Goal: Task Accomplishment & Management: Manage account settings

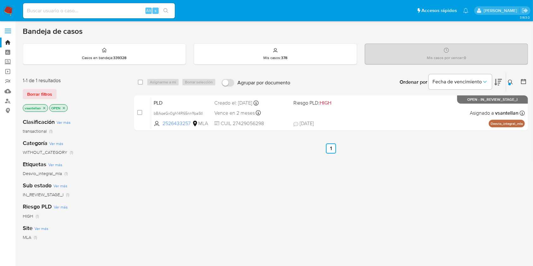
click at [511, 82] on icon at bounding box center [510, 82] width 5 height 5
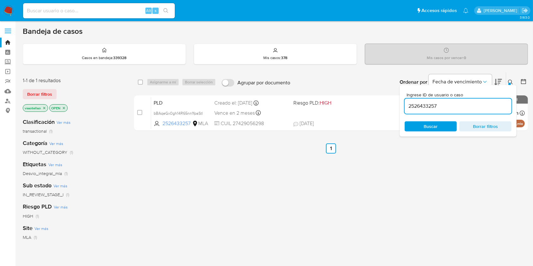
click at [436, 102] on input "2526433257" at bounding box center [458, 106] width 107 height 8
type input "187389480"
click at [508, 81] on icon at bounding box center [510, 82] width 5 height 5
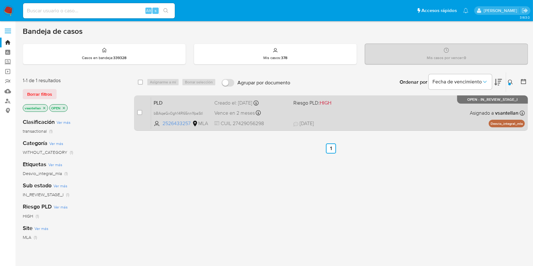
click at [391, 109] on div "PLD bBAqeGx0gh14R65nn1fpaStl 2526433257 MLA Riesgo PLD: HIGH Creado el: [DATE] …" at bounding box center [338, 113] width 374 height 32
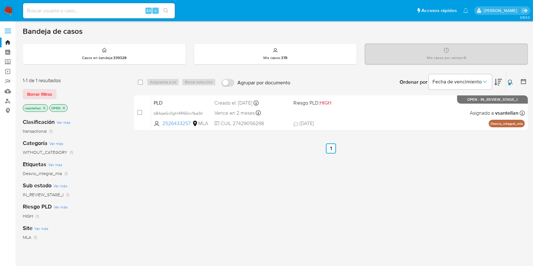
click at [510, 81] on icon at bounding box center [510, 82] width 5 height 5
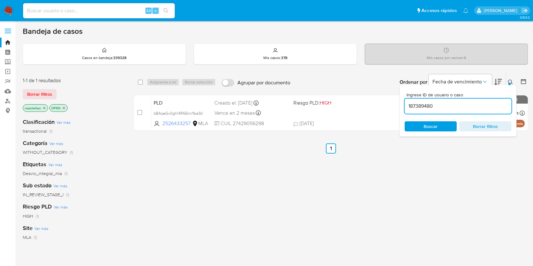
click at [442, 107] on input "187389480" at bounding box center [458, 106] width 107 height 8
click at [442, 108] on input "187389480" at bounding box center [458, 106] width 107 height 8
click at [416, 123] on span "Buscar" at bounding box center [430, 126] width 43 height 9
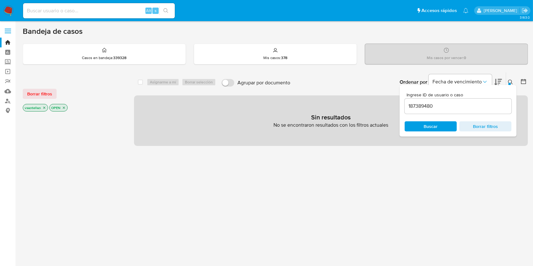
click at [43, 106] on icon "close-filter" at bounding box center [44, 108] width 4 height 4
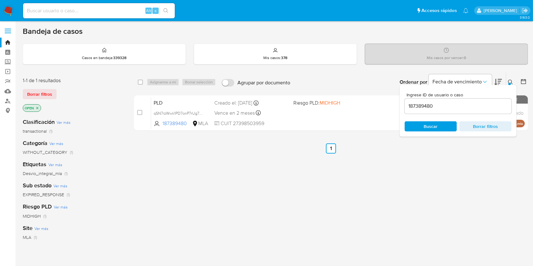
click at [512, 81] on icon at bounding box center [510, 82] width 5 height 5
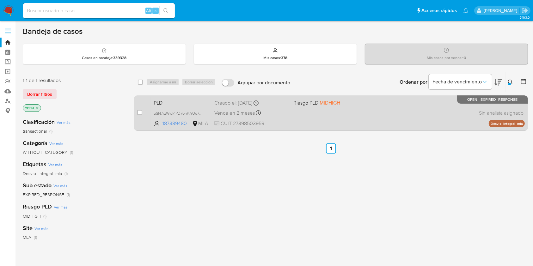
drag, startPoint x: 139, startPoint y: 111, endPoint x: 147, endPoint y: 100, distance: 12.9
click at [139, 110] on input "checkbox" at bounding box center [139, 112] width 5 height 5
checkbox input "true"
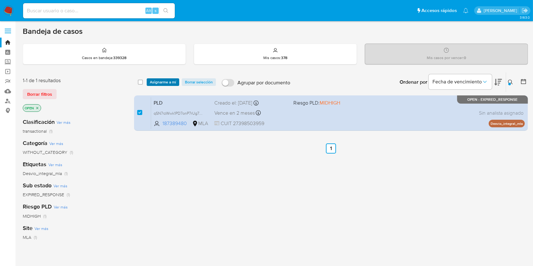
click at [161, 81] on span "Asignarme a mí" at bounding box center [163, 82] width 26 height 6
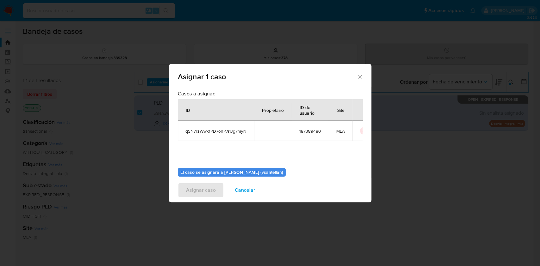
scroll to position [32, 0]
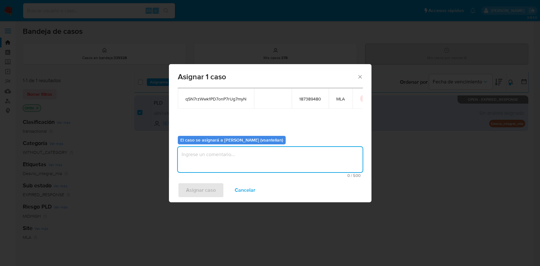
drag, startPoint x: 212, startPoint y: 164, endPoint x: 208, endPoint y: 178, distance: 14.6
click at [212, 164] on textarea "assign-modal" at bounding box center [270, 159] width 185 height 25
type textarea "1"
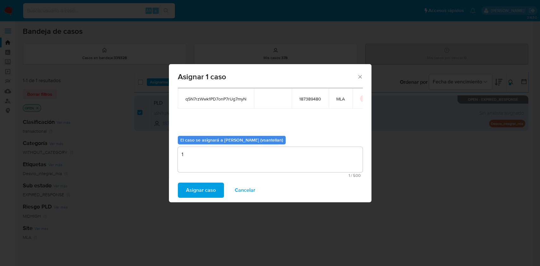
click at [203, 189] on span "Asignar caso" at bounding box center [201, 190] width 30 height 14
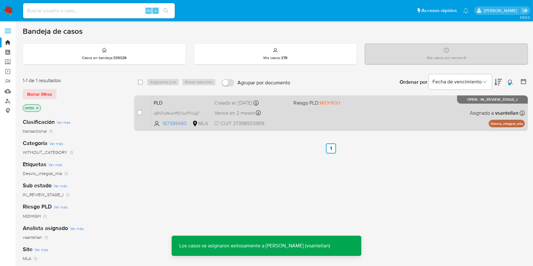
click at [413, 115] on div "PLD qSN7rzWwk1PD7onP7rUg7myN 187389480 MLA Riesgo PLD: MIDHIGH Creado el: 12/09…" at bounding box center [338, 113] width 374 height 32
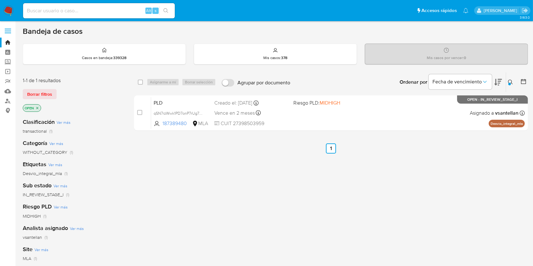
click at [510, 82] on icon at bounding box center [510, 82] width 5 height 5
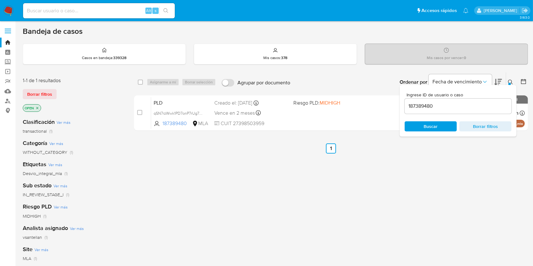
click at [467, 110] on div "187389480" at bounding box center [458, 106] width 107 height 15
click at [466, 110] on input "187389480" at bounding box center [458, 106] width 107 height 8
paste input "47814867"
click at [508, 82] on button at bounding box center [511, 82] width 10 height 8
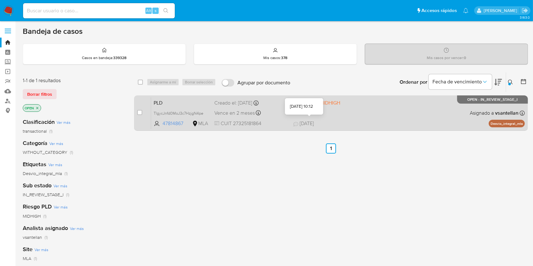
click at [359, 115] on div "PLD TlgycJnfd0MoJ3c7HzjgN4pe 47814867 MLA Riesgo PLD: MIDHIGH Creado el: 12/09/…" at bounding box center [338, 113] width 374 height 32
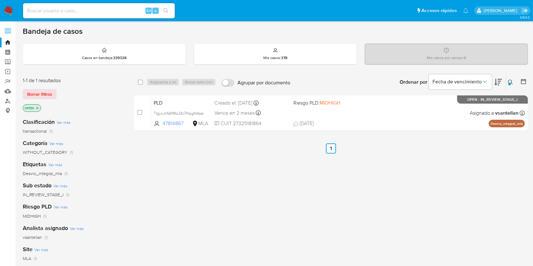
click at [510, 81] on icon at bounding box center [510, 82] width 5 height 5
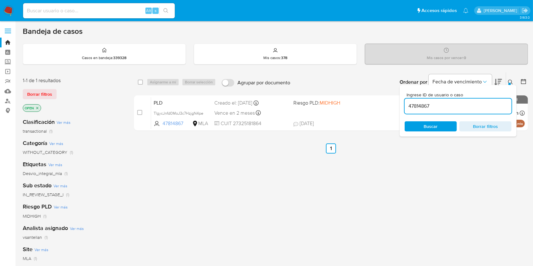
click at [457, 104] on input "47814867" at bounding box center [458, 106] width 107 height 8
type input "1547763073"
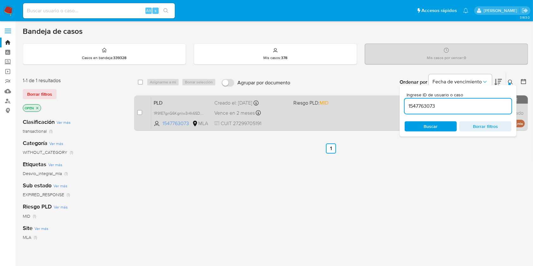
drag, startPoint x: 511, startPoint y: 79, endPoint x: 475, endPoint y: 109, distance: 46.7
click at [510, 79] on button at bounding box center [511, 82] width 10 height 8
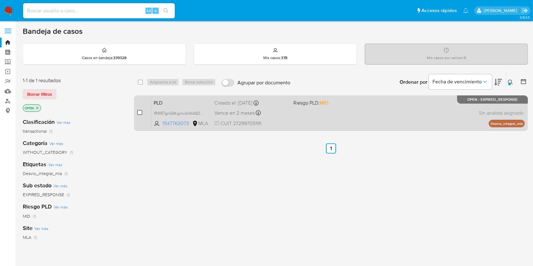
click at [140, 112] on input "checkbox" at bounding box center [139, 112] width 5 height 5
checkbox input "true"
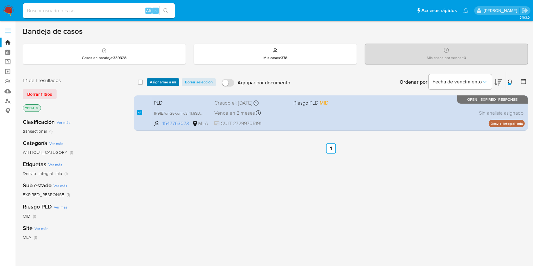
click at [158, 80] on span "Asignarme a mí" at bounding box center [163, 82] width 26 height 6
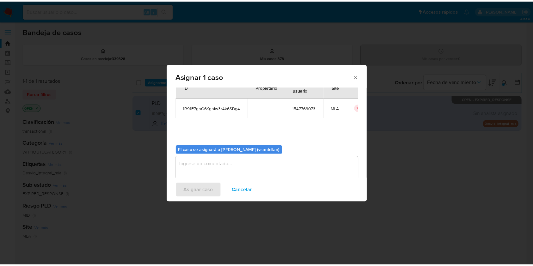
scroll to position [32, 0]
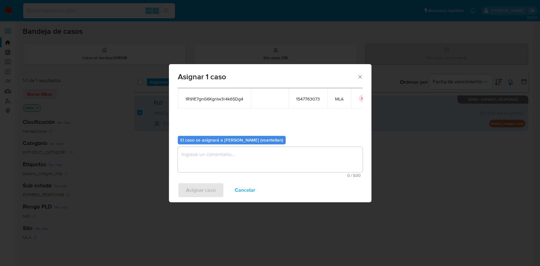
click at [183, 163] on textarea "assign-modal" at bounding box center [270, 159] width 185 height 25
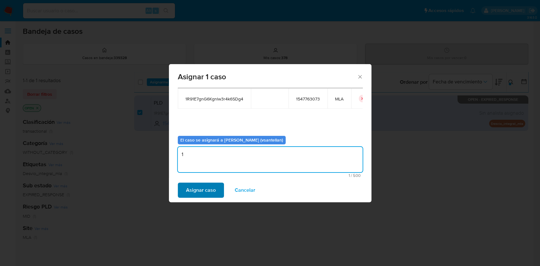
type textarea "1"
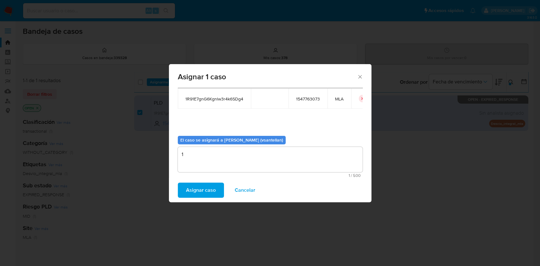
click at [204, 196] on span "Asignar caso" at bounding box center [201, 190] width 30 height 14
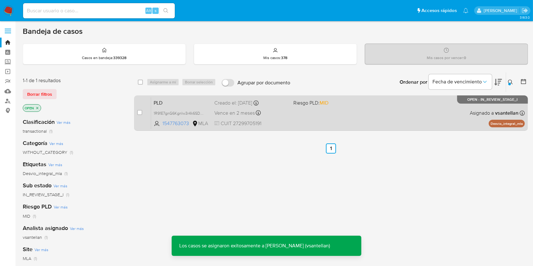
click at [336, 117] on div "PLD 1R91E7gnG6Kgnlw3r4k6SDg4 1547763073 MLA Riesgo PLD: MID Creado el: 12/09/20…" at bounding box center [338, 113] width 374 height 32
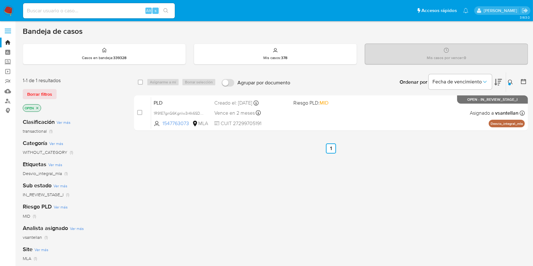
click at [511, 83] on icon at bounding box center [510, 82] width 5 height 5
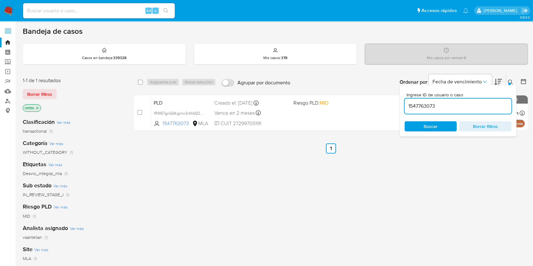
click at [446, 107] on input "1547763073" at bounding box center [458, 106] width 107 height 8
click at [511, 81] on icon at bounding box center [510, 82] width 5 height 5
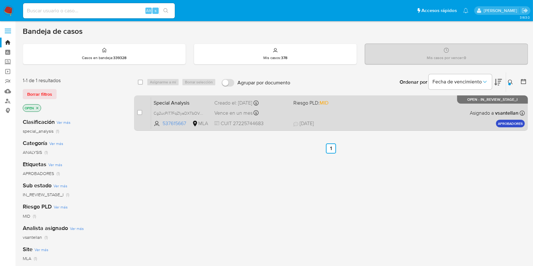
click at [434, 108] on div "Special Analysis Cg2ucPiT7FqZ1yaDXTbOV1gq 537615667 MLA Riesgo PLD: MID Creado …" at bounding box center [338, 113] width 374 height 32
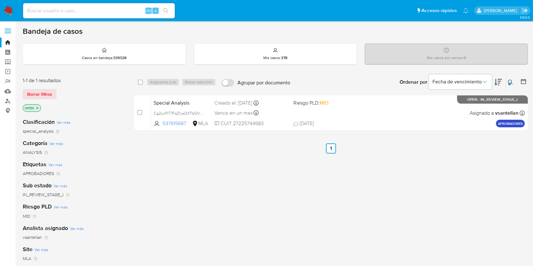
click at [509, 81] on icon at bounding box center [510, 82] width 5 height 5
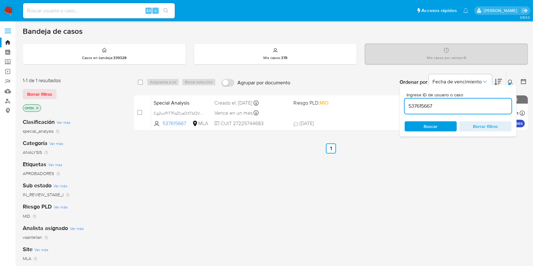
click at [475, 107] on input "537615667" at bounding box center [458, 106] width 107 height 8
type input "2732340"
click at [510, 80] on icon at bounding box center [510, 82] width 5 height 5
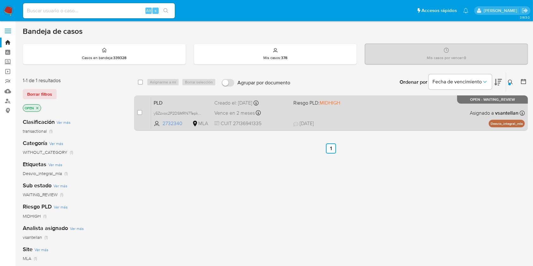
click at [384, 118] on div "PLD y5Zzxoc2P2DSMRN7TepkOWsY 2732340 MLA Riesgo PLD: MIDHIGH Creado el: 12/09/2…" at bounding box center [338, 113] width 374 height 32
click at [138, 110] on input "checkbox" at bounding box center [139, 112] width 5 height 5
checkbox input "true"
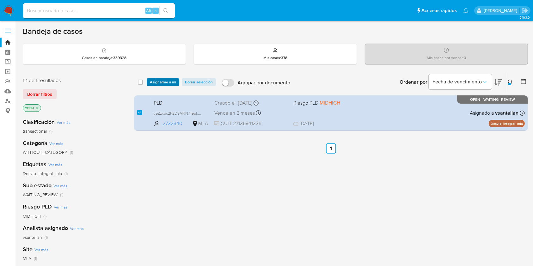
click at [168, 83] on span "Asignarme a mí" at bounding box center [163, 82] width 26 height 6
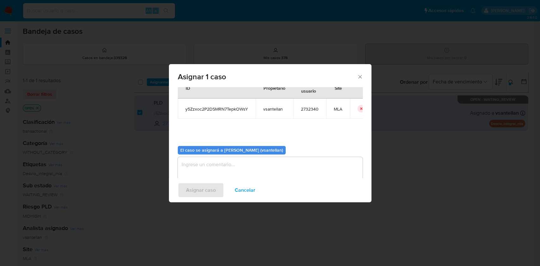
scroll to position [32, 0]
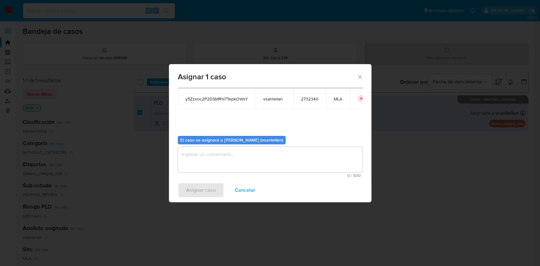
click at [203, 168] on textarea "assign-modal" at bounding box center [270, 159] width 185 height 25
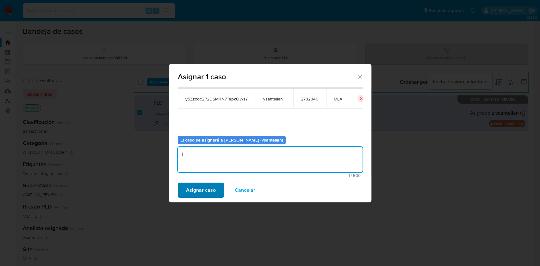
type textarea "1"
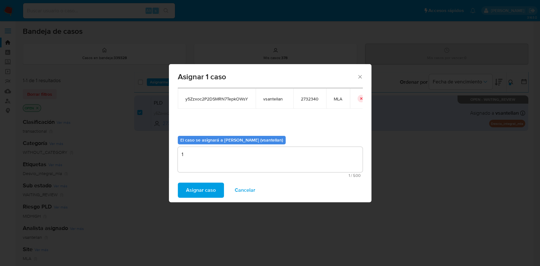
click at [208, 196] on span "Asignar caso" at bounding box center [201, 190] width 30 height 14
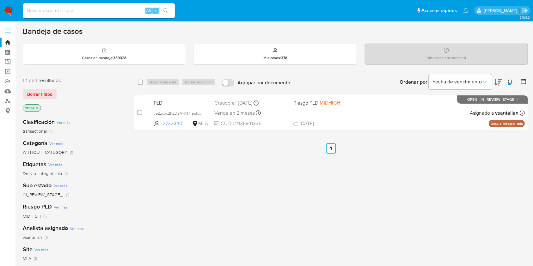
drag, startPoint x: 142, startPoint y: 112, endPoint x: 159, endPoint y: 90, distance: 28.3
click at [142, 112] on input "checkbox" at bounding box center [139, 112] width 5 height 5
checkbox input "true"
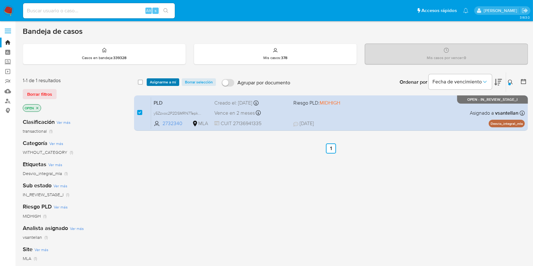
click at [162, 82] on span "Asignarme a mí" at bounding box center [163, 82] width 26 height 6
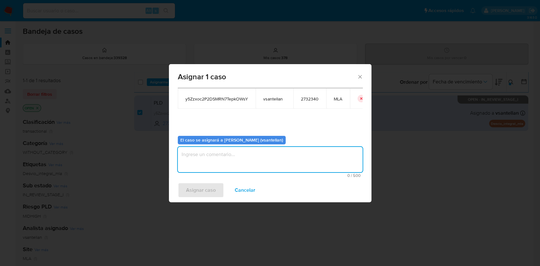
drag, startPoint x: 193, startPoint y: 155, endPoint x: 193, endPoint y: 181, distance: 26.3
click at [193, 155] on textarea "assign-modal" at bounding box center [270, 159] width 185 height 25
type textarea "1"
click at [190, 192] on span "Asignar caso" at bounding box center [201, 190] width 30 height 14
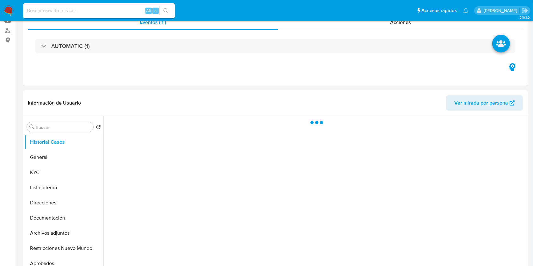
select select "10"
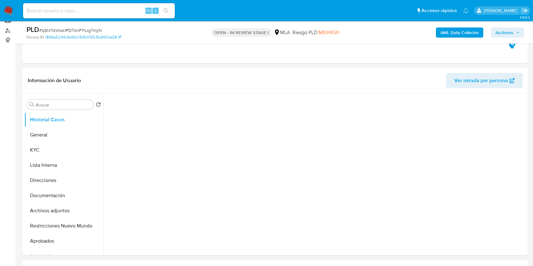
scroll to position [253, 0]
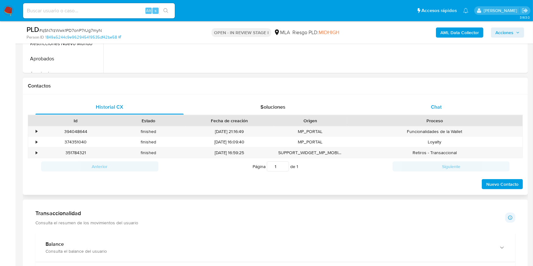
click at [431, 106] on span "Chat" at bounding box center [436, 106] width 11 height 7
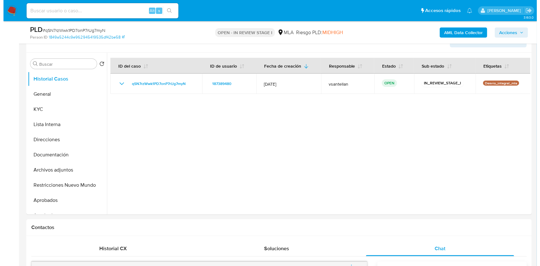
scroll to position [76, 0]
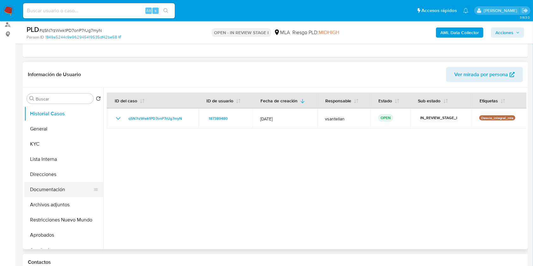
click at [79, 186] on button "Documentación" at bounding box center [61, 189] width 74 height 15
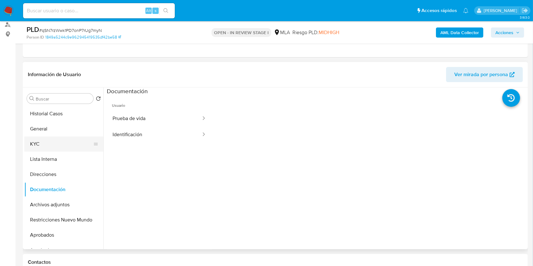
click at [52, 148] on button "KYC" at bounding box center [61, 144] width 74 height 15
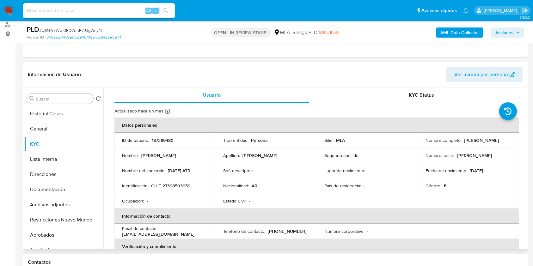
click at [174, 185] on p "CUIT 27398503959" at bounding box center [170, 186] width 39 height 6
copy p "27398503959"
drag, startPoint x: 476, startPoint y: 144, endPoint x: 421, endPoint y: 144, distance: 55.3
click at [421, 144] on td "Nombre completo : Agustina Garcia Serventich" at bounding box center [468, 140] width 101 height 15
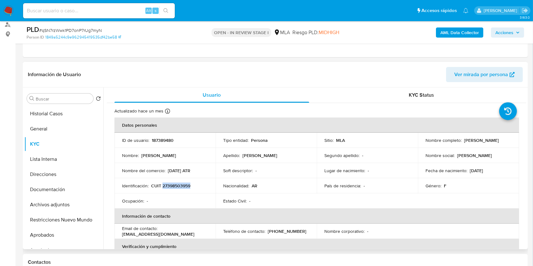
copy p "Agustina Garcia Serventich"
drag, startPoint x: 202, startPoint y: 199, endPoint x: 195, endPoint y: 192, distance: 9.6
click at [198, 195] on td "Ocupación : -" at bounding box center [164, 200] width 101 height 15
click at [174, 183] on p "CUIT 27398503959" at bounding box center [170, 186] width 39 height 6
click at [173, 183] on p "CUIT 27398503959" at bounding box center [170, 186] width 39 height 6
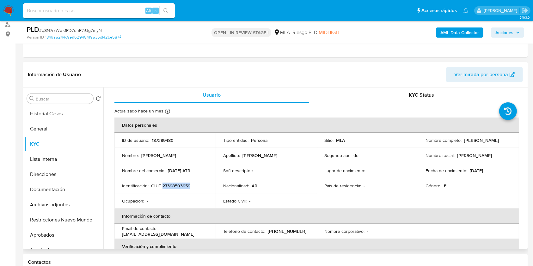
copy p "27398503959"
click at [455, 34] on b "AML Data Collector" at bounding box center [459, 33] width 39 height 10
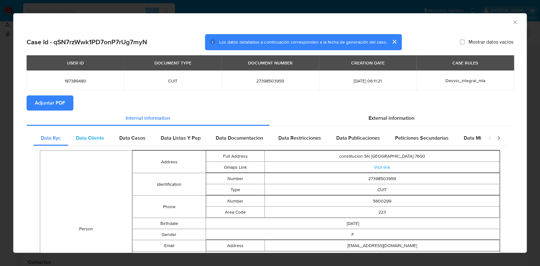
click at [105, 138] on div "Data Cliente" at bounding box center [89, 138] width 43 height 15
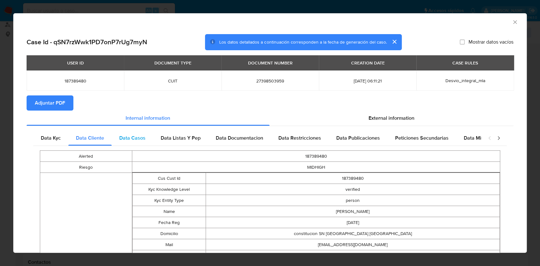
click at [120, 138] on span "Data Casos" at bounding box center [132, 137] width 26 height 7
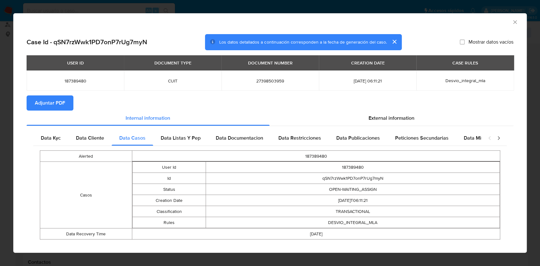
click at [178, 146] on div "Alerted 187389480 Casos User Id 187389480 Id qSN7rzWwk1PD7onP7rUg7myN Status OP…" at bounding box center [269, 195] width 473 height 98
drag, startPoint x: 186, startPoint y: 138, endPoint x: 241, endPoint y: 137, distance: 55.3
click at [186, 138] on span "Data Listas Y Pep" at bounding box center [181, 137] width 40 height 7
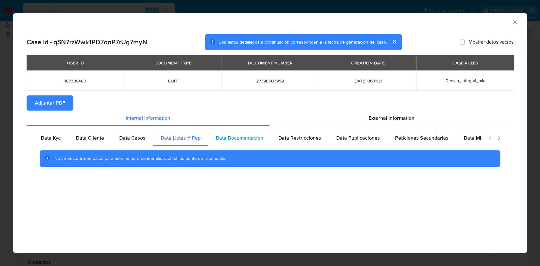
click at [244, 137] on span "Data Documentacion" at bounding box center [239, 137] width 47 height 7
drag, startPoint x: 307, startPoint y: 139, endPoint x: 351, endPoint y: 133, distance: 44.7
click at [308, 139] on span "Data Restricciones" at bounding box center [299, 137] width 43 height 7
drag, startPoint x: 355, startPoint y: 132, endPoint x: 410, endPoint y: 132, distance: 55.3
click at [355, 132] on div "Data Publicaciones" at bounding box center [357, 138] width 59 height 15
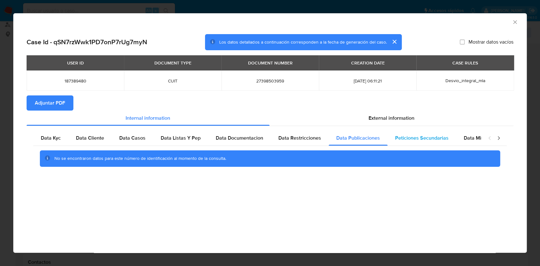
click at [421, 132] on div "Peticiones Secundarias" at bounding box center [421, 138] width 69 height 15
click at [477, 135] on span "Data Minoridad" at bounding box center [480, 137] width 35 height 7
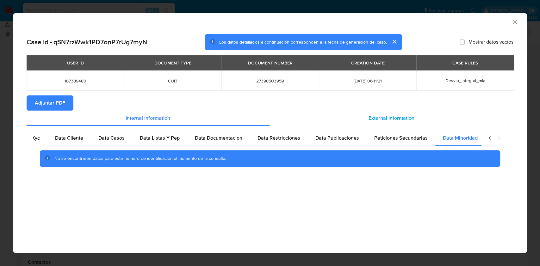
scroll to position [0, 21]
drag, startPoint x: 432, startPoint y: 120, endPoint x: 176, endPoint y: 165, distance: 260.6
click at [432, 120] on div "External information" at bounding box center [391, 118] width 244 height 15
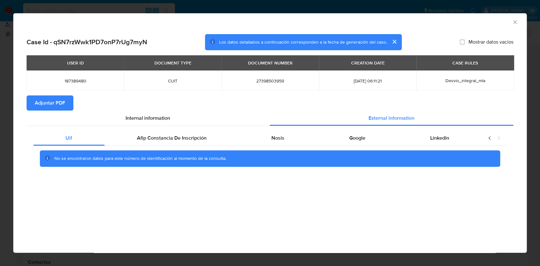
drag, startPoint x: 151, startPoint y: 136, endPoint x: 208, endPoint y: 148, distance: 58.4
click at [153, 137] on span "Afip Constancia De Inscripción" at bounding box center [172, 137] width 70 height 7
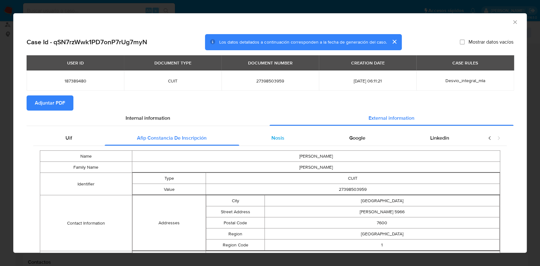
click at [283, 133] on div "Nosis" at bounding box center [278, 138] width 78 height 15
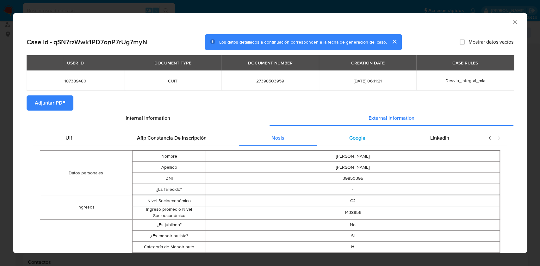
click at [371, 141] on div "Google" at bounding box center [356, 138] width 81 height 15
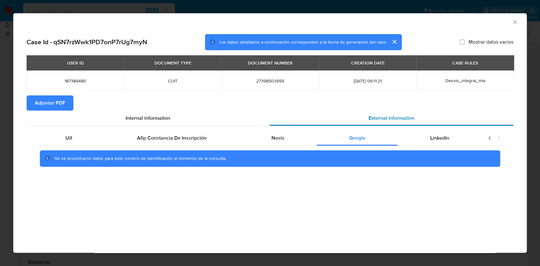
drag, startPoint x: 470, startPoint y: 140, endPoint x: 297, endPoint y: 123, distance: 174.1
click at [469, 140] on div "Linkedin" at bounding box center [439, 138] width 84 height 15
drag, startPoint x: 71, startPoint y: 101, endPoint x: 79, endPoint y: 101, distance: 7.9
click at [71, 101] on button "Adjuntar PDF" at bounding box center [50, 102] width 47 height 15
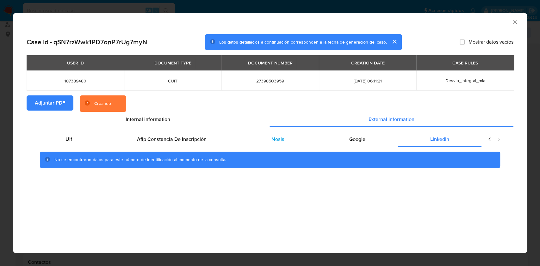
click at [295, 144] on div "Nosis" at bounding box center [278, 139] width 78 height 15
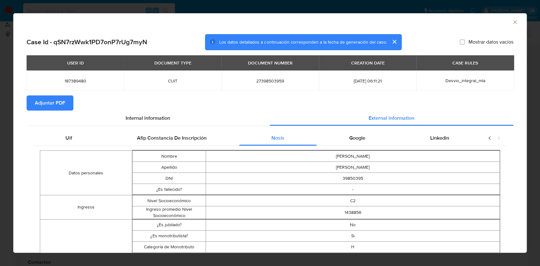
click at [511, 25] on icon "Cerrar ventana" at bounding box center [514, 22] width 6 height 6
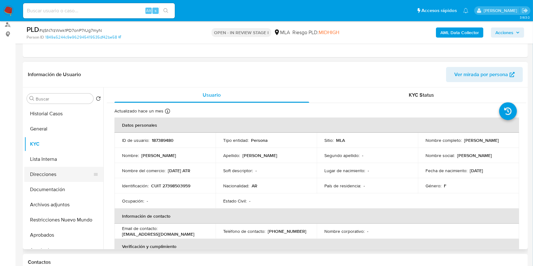
click at [71, 180] on button "Direcciones" at bounding box center [61, 174] width 74 height 15
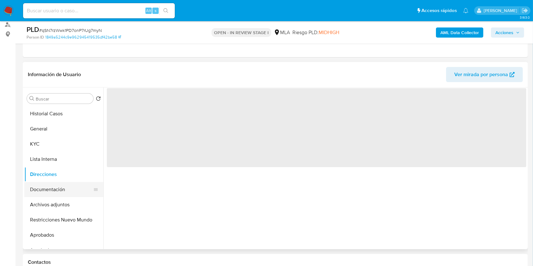
click at [70, 186] on button "Documentación" at bounding box center [61, 189] width 74 height 15
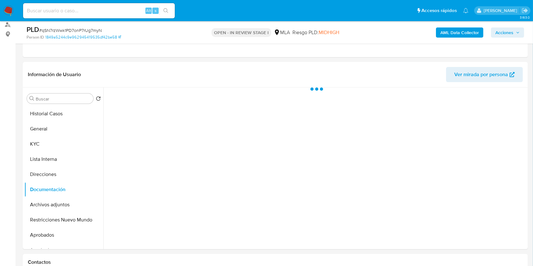
click at [37, 149] on button "KYC" at bounding box center [61, 144] width 74 height 15
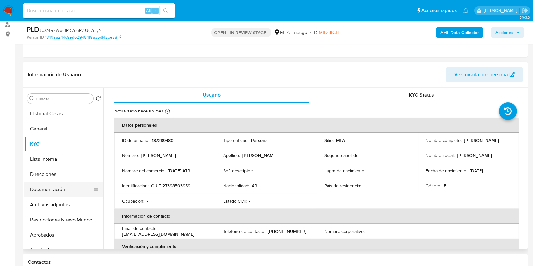
click at [67, 181] on ul "Historial Casos General KYC Lista Interna Direcciones Documentación Archivos ad…" at bounding box center [63, 177] width 79 height 143
click at [67, 189] on button "Documentación" at bounding box center [61, 189] width 74 height 15
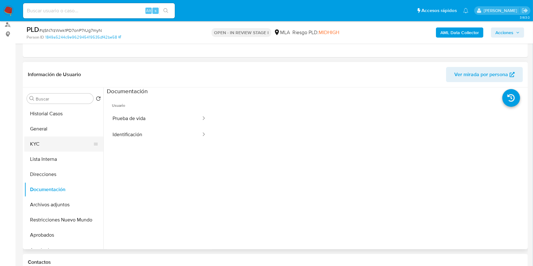
click at [58, 146] on button "KYC" at bounding box center [61, 144] width 74 height 15
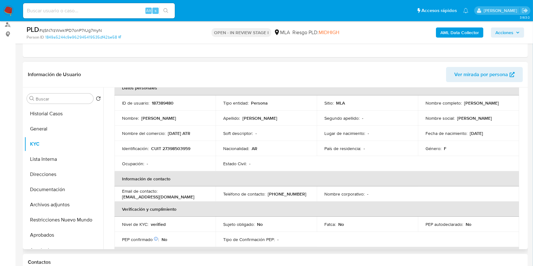
scroll to position [42, 0]
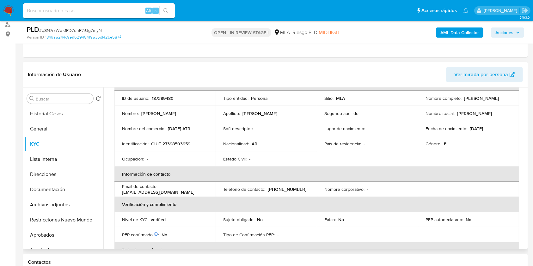
click at [286, 188] on p "(223) 5600299" at bounding box center [287, 190] width 39 height 6
copy p "5600299"
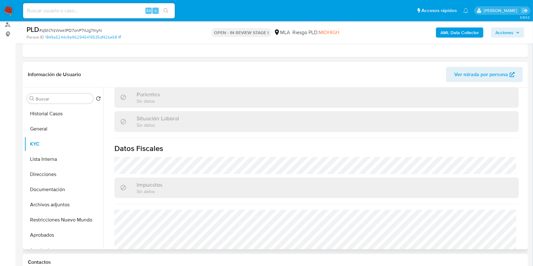
scroll to position [333, 0]
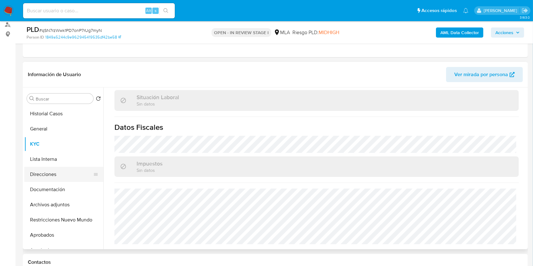
click at [62, 174] on button "Direcciones" at bounding box center [61, 174] width 74 height 15
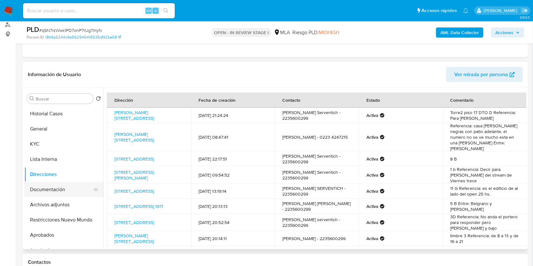
click at [55, 183] on button "Documentación" at bounding box center [61, 189] width 74 height 15
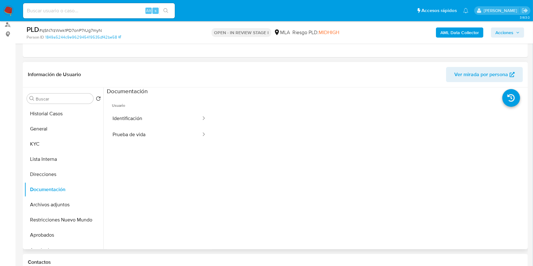
click at [142, 107] on span "Usuario" at bounding box center [159, 102] width 105 height 15
click at [139, 114] on button "Identificación" at bounding box center [154, 119] width 95 height 16
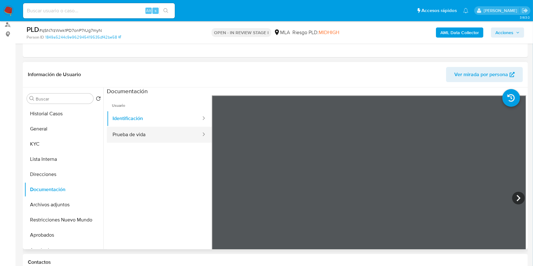
click at [147, 130] on button "Prueba de vida" at bounding box center [154, 135] width 95 height 16
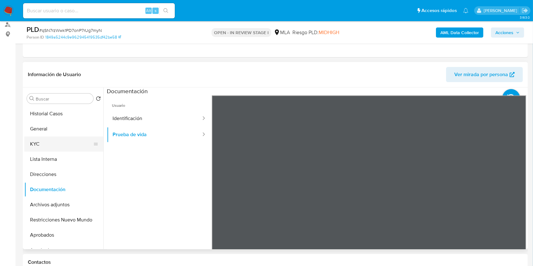
click at [49, 143] on button "KYC" at bounding box center [61, 144] width 74 height 15
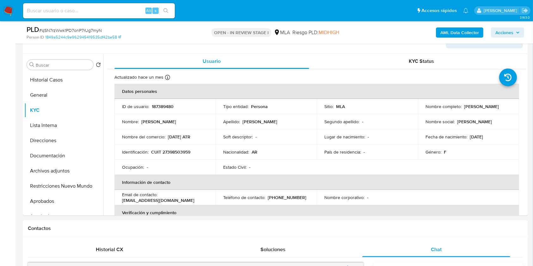
scroll to position [89, 0]
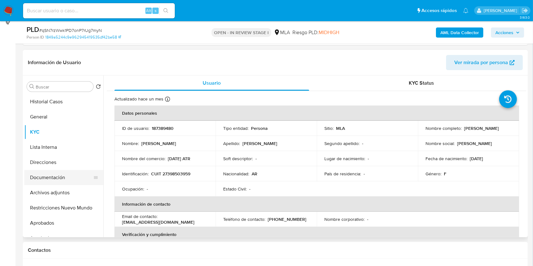
click at [72, 181] on button "Documentación" at bounding box center [61, 177] width 74 height 15
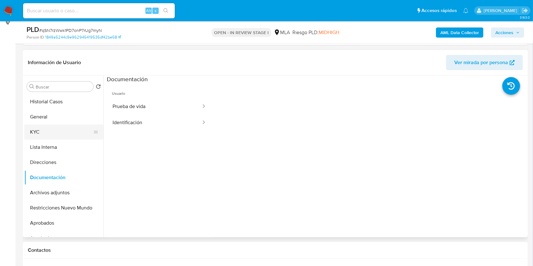
click at [48, 135] on button "KYC" at bounding box center [61, 132] width 74 height 15
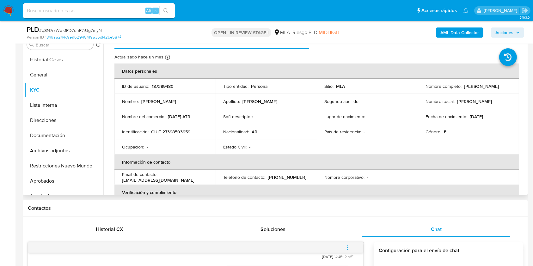
scroll to position [126, 0]
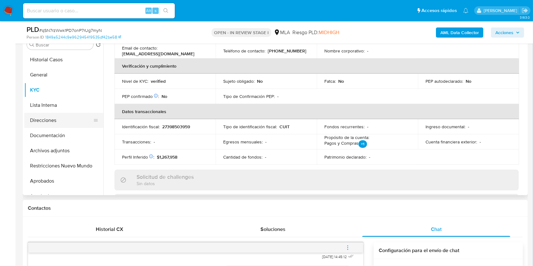
click at [45, 125] on button "Direcciones" at bounding box center [61, 120] width 74 height 15
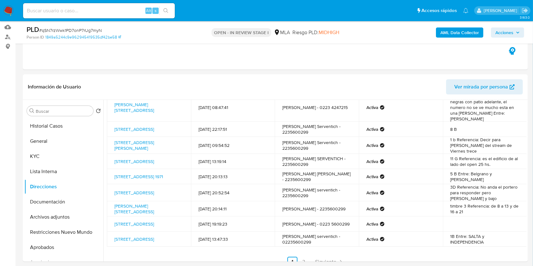
scroll to position [89, 0]
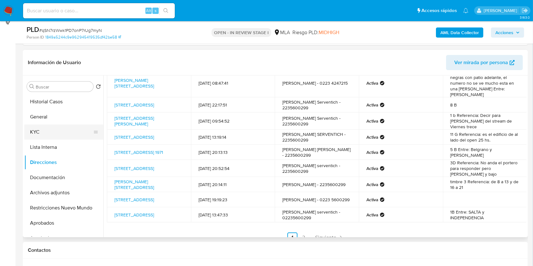
click at [31, 136] on button "KYC" at bounding box center [61, 132] width 74 height 15
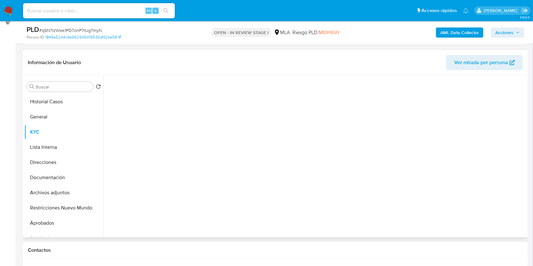
scroll to position [0, 0]
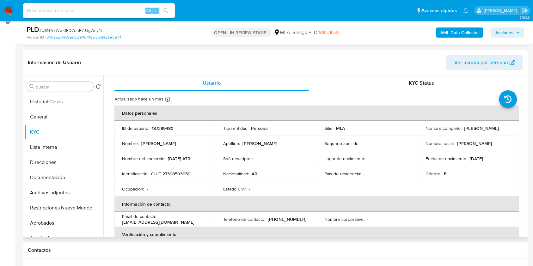
click at [180, 174] on p "CUIT 27398503959" at bounding box center [170, 174] width 39 height 6
copy p "27398503959"
click at [83, 163] on button "Direcciones" at bounding box center [61, 162] width 74 height 15
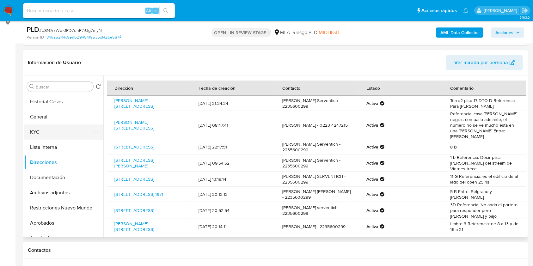
click at [53, 128] on button "KYC" at bounding box center [61, 132] width 74 height 15
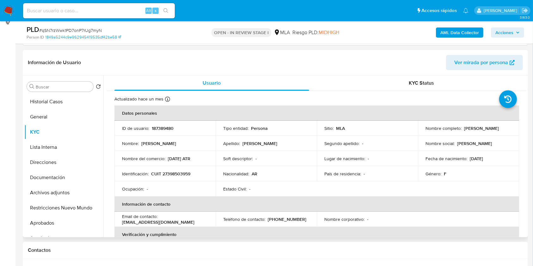
click at [178, 185] on td "Ocupación : -" at bounding box center [164, 188] width 101 height 15
click at [174, 171] on p "CUIT 27398503959" at bounding box center [170, 174] width 39 height 6
click at [173, 174] on p "CUIT 27398503959" at bounding box center [170, 174] width 39 height 6
copy p "27398503959"
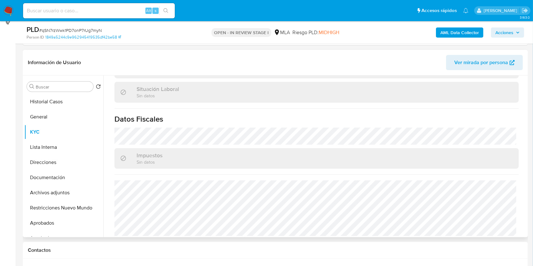
scroll to position [333, 0]
click at [54, 166] on button "Direcciones" at bounding box center [61, 162] width 74 height 15
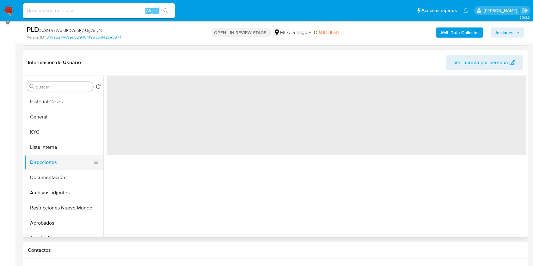
scroll to position [0, 0]
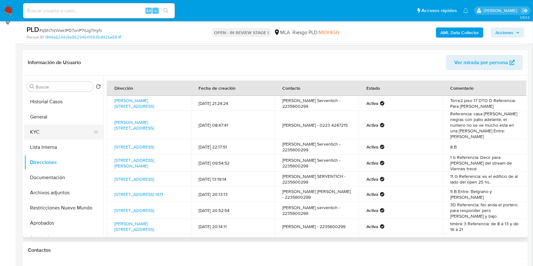
click at [66, 125] on button "KYC" at bounding box center [61, 132] width 74 height 15
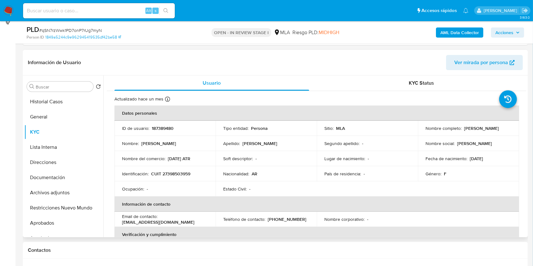
click at [167, 173] on p "CUIT 27398503959" at bounding box center [170, 174] width 39 height 6
click at [167, 172] on p "CUIT 27398503959" at bounding box center [170, 174] width 39 height 6
copy p "27398503959"
click at [40, 179] on button "Documentación" at bounding box center [61, 177] width 74 height 15
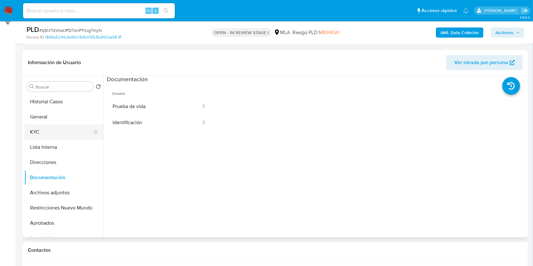
click at [42, 135] on button "KYC" at bounding box center [61, 132] width 74 height 15
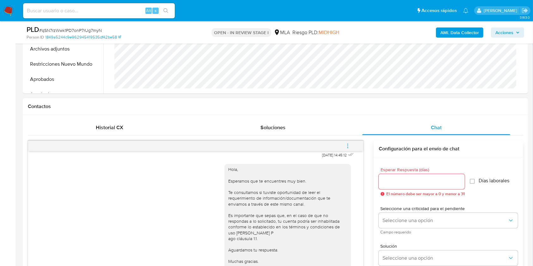
scroll to position [256, 0]
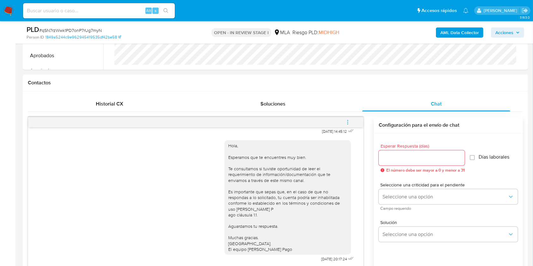
click at [352, 120] on button "menu-action" at bounding box center [347, 122] width 21 height 15
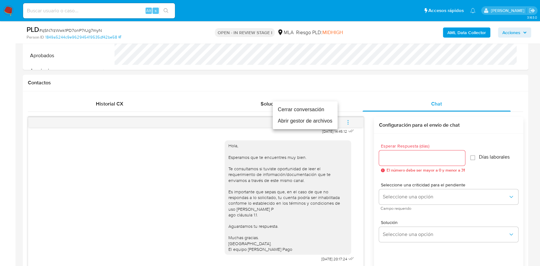
click at [321, 108] on li "Cerrar conversación" at bounding box center [304, 109] width 65 height 11
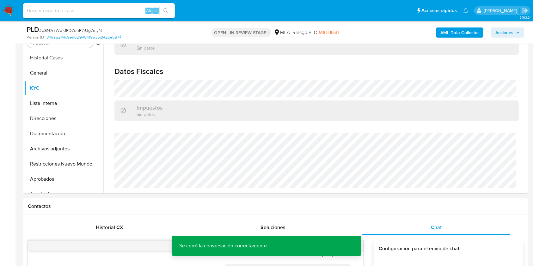
scroll to position [120, 0]
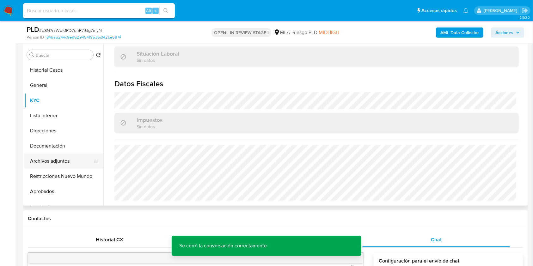
click at [60, 157] on button "Archivos adjuntos" at bounding box center [61, 161] width 74 height 15
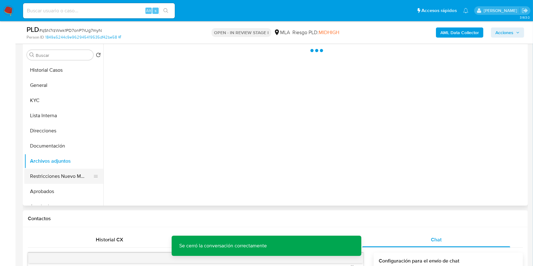
scroll to position [0, 0]
click at [64, 171] on button "Restricciones Nuevo Mundo" at bounding box center [61, 176] width 74 height 15
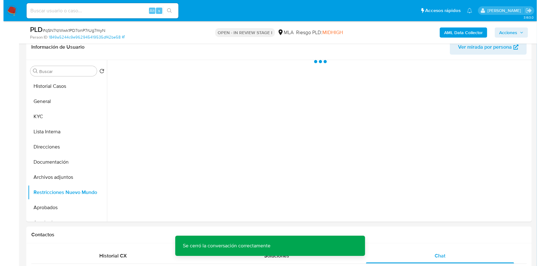
scroll to position [101, 0]
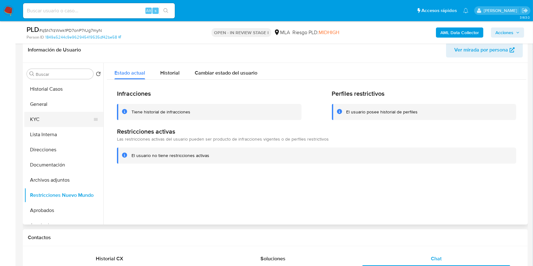
click at [30, 120] on button "KYC" at bounding box center [61, 119] width 74 height 15
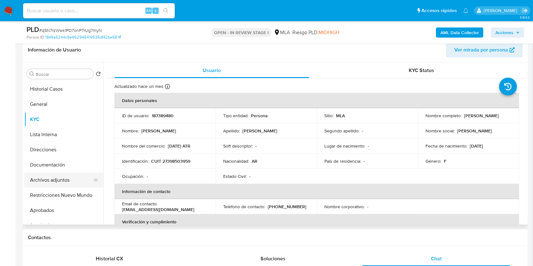
click at [62, 183] on button "Archivos adjuntos" at bounding box center [61, 180] width 74 height 15
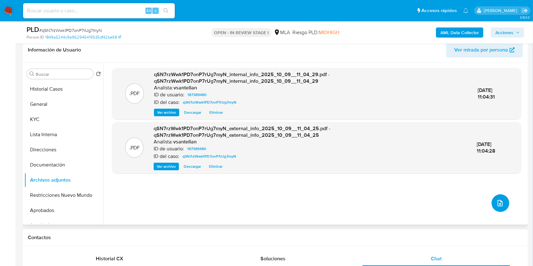
click at [498, 200] on icon "upload-file" at bounding box center [500, 203] width 5 height 6
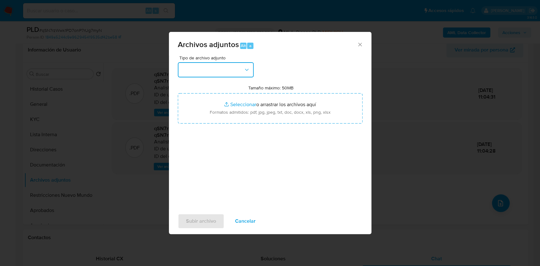
click at [230, 63] on button "button" at bounding box center [216, 69] width 76 height 15
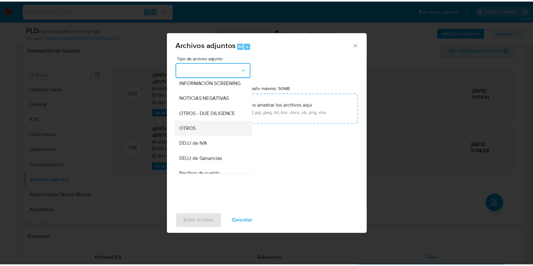
scroll to position [84, 0]
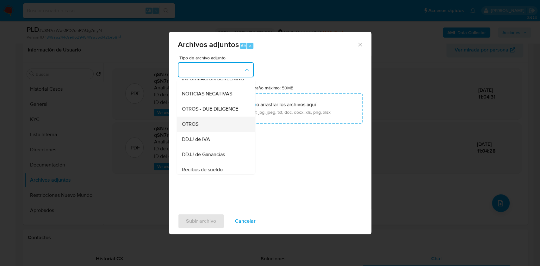
click at [215, 132] on div "OTROS" at bounding box center [213, 124] width 64 height 15
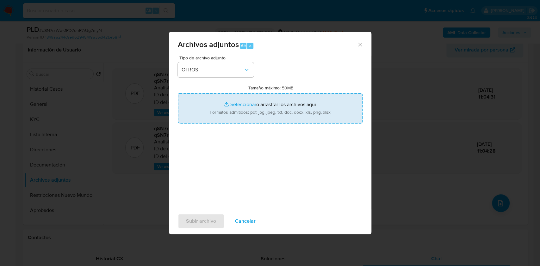
click at [223, 119] on input "Tamaño máximo: 50MB Seleccionar archivos" at bounding box center [270, 108] width 185 height 30
type input "C:\fakepath\Caselog-187389480- NO ROI.docx"
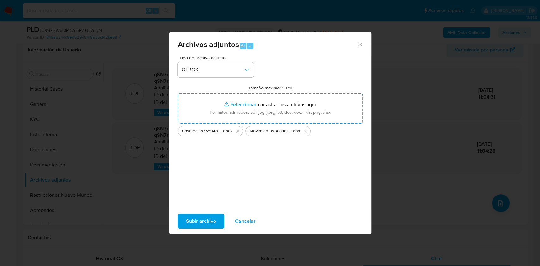
click at [210, 223] on span "Subir archivo" at bounding box center [201, 221] width 30 height 14
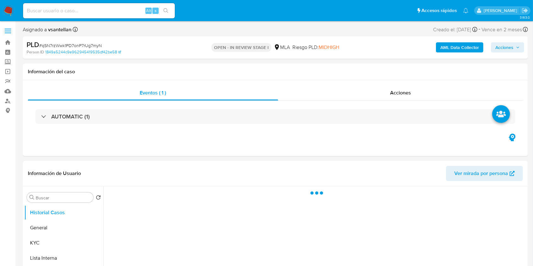
select select "10"
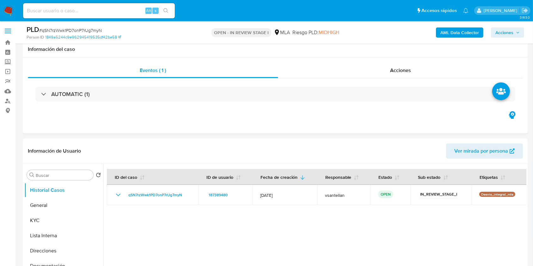
scroll to position [168, 0]
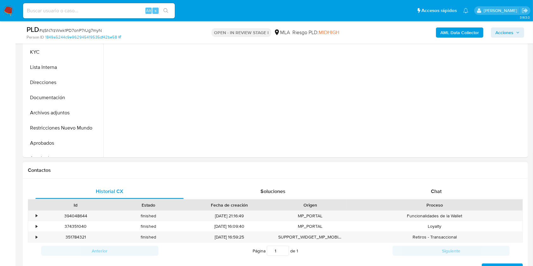
click at [458, 183] on div "Historial CX Soluciones Chat Id Estado Fecha de creación Origen Proceso • 39404…" at bounding box center [275, 229] width 505 height 101
click at [459, 188] on div "Chat" at bounding box center [436, 191] width 148 height 15
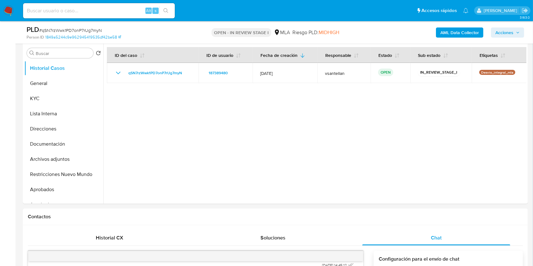
scroll to position [111, 0]
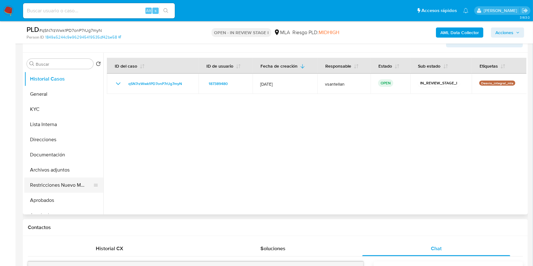
click at [81, 185] on button "Restricciones Nuevo Mundo" at bounding box center [61, 185] width 74 height 15
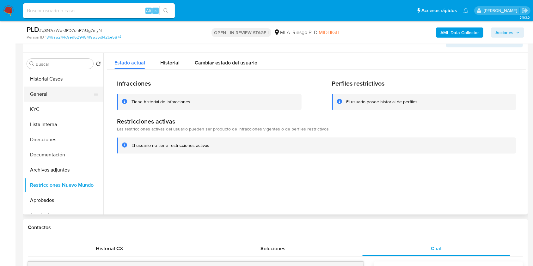
click at [55, 97] on button "General" at bounding box center [61, 94] width 74 height 15
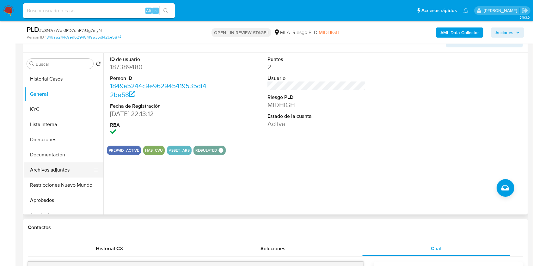
click at [67, 171] on button "Archivos adjuntos" at bounding box center [61, 169] width 74 height 15
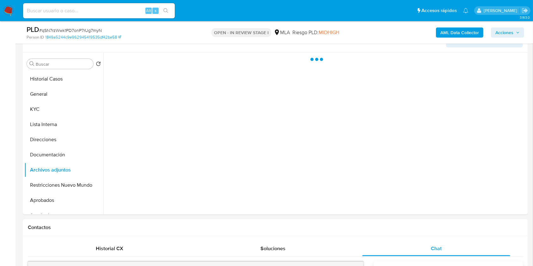
click at [503, 33] on span "Acciones" at bounding box center [504, 33] width 18 height 10
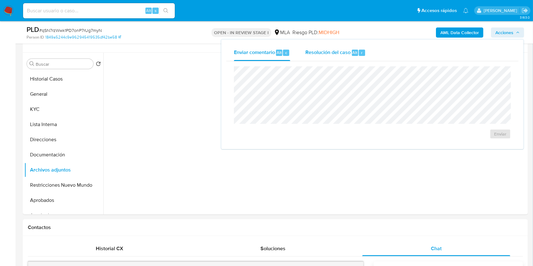
click at [305, 52] on button "Resolución del caso Alt r" at bounding box center [336, 53] width 76 height 16
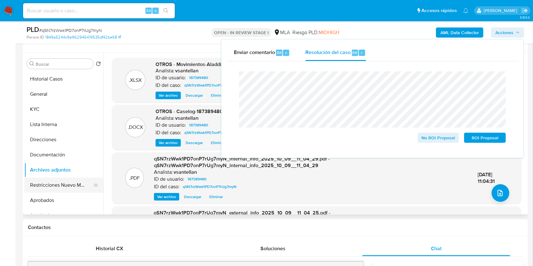
click at [35, 180] on button "Restricciones Nuevo Mundo" at bounding box center [61, 185] width 74 height 15
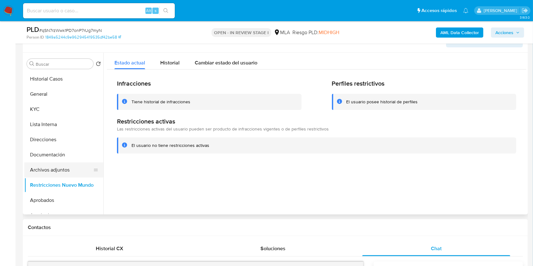
click at [41, 171] on button "Archivos adjuntos" at bounding box center [61, 169] width 74 height 15
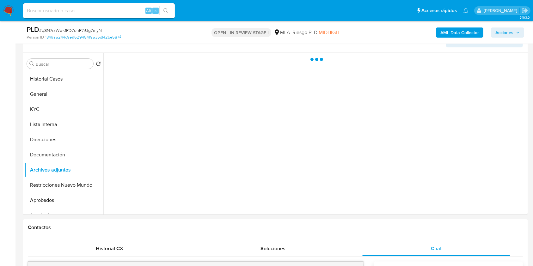
click at [513, 32] on span "Acciones" at bounding box center [504, 33] width 18 height 10
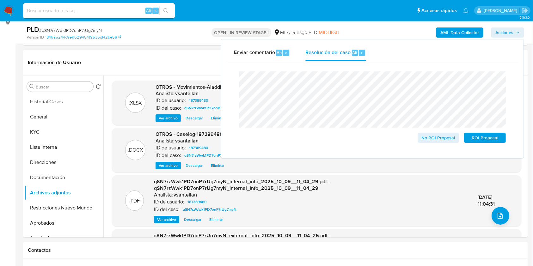
scroll to position [59, 0]
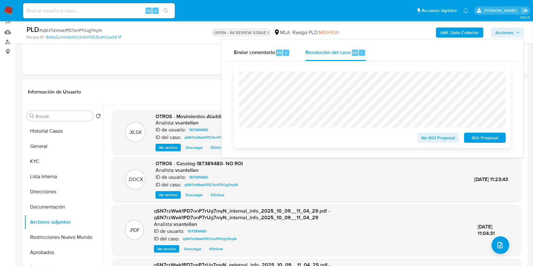
click at [426, 137] on span "No ROI Proposal" at bounding box center [438, 137] width 33 height 9
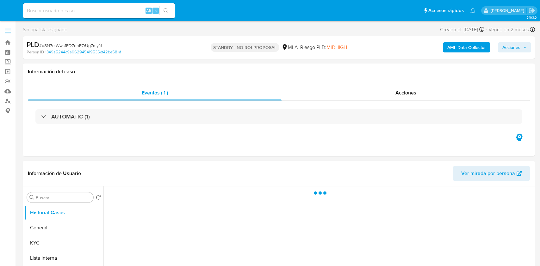
select select "10"
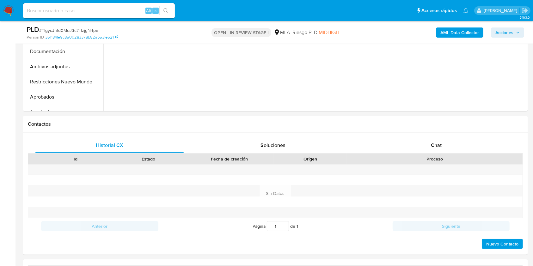
scroll to position [217, 0]
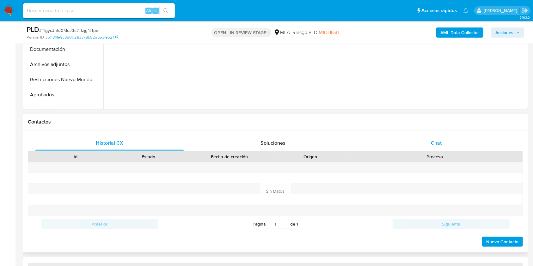
select select "10"
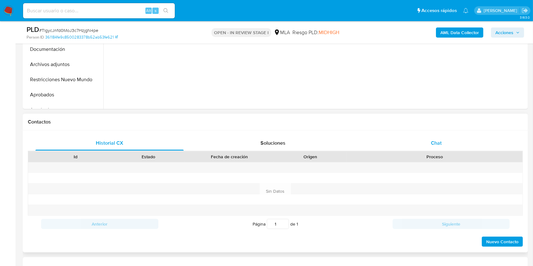
click at [461, 141] on div "Chat" at bounding box center [436, 143] width 148 height 15
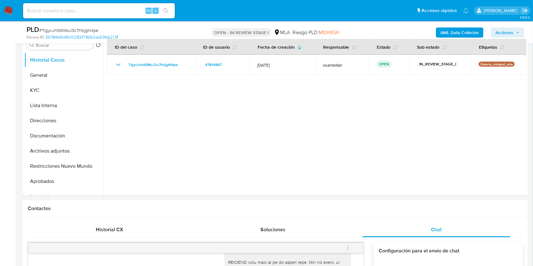
scroll to position [140, 0]
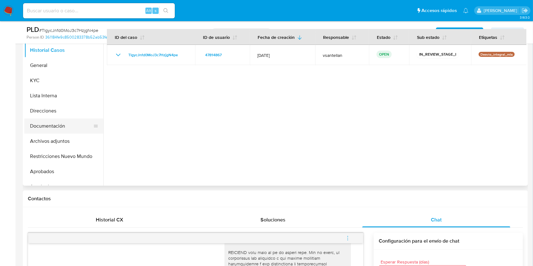
click at [79, 120] on button "Documentación" at bounding box center [61, 126] width 74 height 15
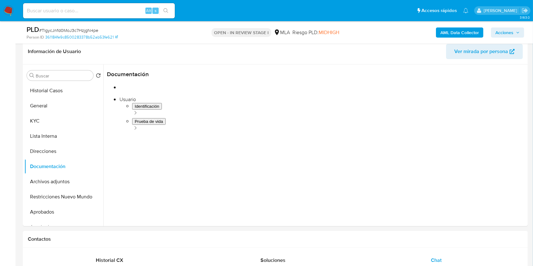
scroll to position [104, 0]
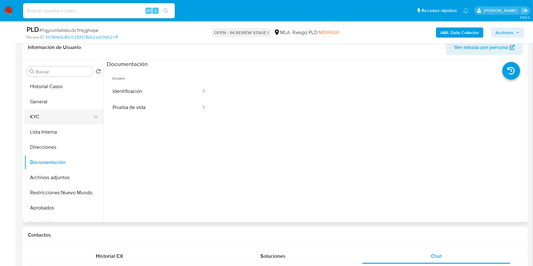
click at [54, 117] on button "KYC" at bounding box center [61, 116] width 74 height 15
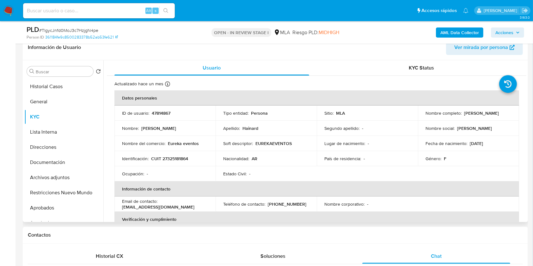
click at [179, 159] on p "CUIT 27325181864" at bounding box center [169, 159] width 37 height 6
copy p "27325181864"
click at [61, 163] on button "Documentación" at bounding box center [63, 162] width 79 height 15
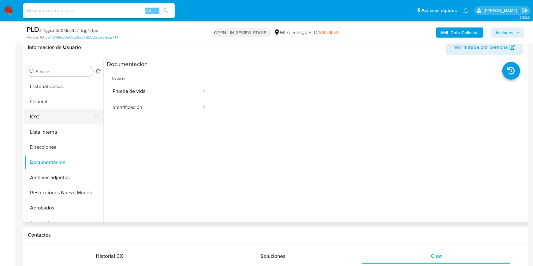
click at [47, 114] on button "KYC" at bounding box center [61, 116] width 74 height 15
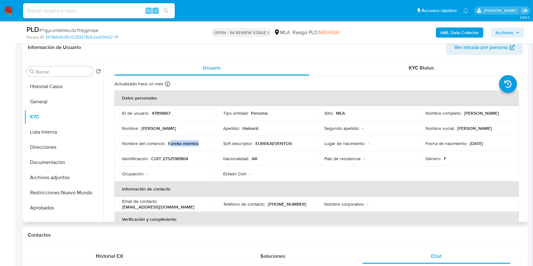
drag, startPoint x: 200, startPoint y: 142, endPoint x: 168, endPoint y: 145, distance: 31.5
click at [168, 145] on div "Nombre del comercio : Eureka eventos" at bounding box center [165, 144] width 86 height 6
drag, startPoint x: 195, startPoint y: 142, endPoint x: 200, endPoint y: 150, distance: 9.6
click at [195, 143] on p "Eureka eventos" at bounding box center [183, 144] width 31 height 6
click at [200, 145] on div "Nombre del comercio : Eureka eventos" at bounding box center [165, 144] width 86 height 6
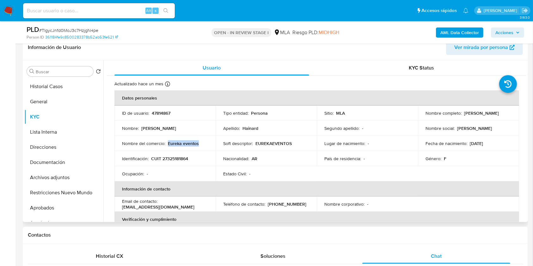
drag, startPoint x: 198, startPoint y: 144, endPoint x: 168, endPoint y: 145, distance: 30.7
click at [168, 145] on div "Nombre del comercio : Eureka eventos" at bounding box center [165, 144] width 86 height 6
copy p "Eureka eventos"
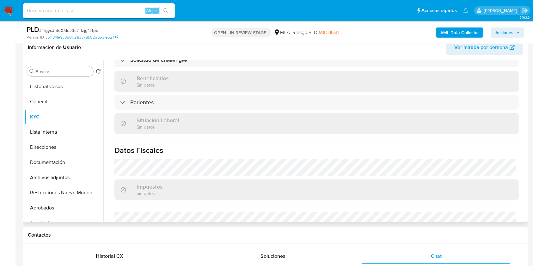
scroll to position [333, 0]
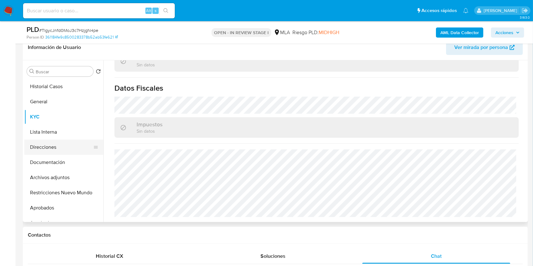
click at [68, 143] on button "Direcciones" at bounding box center [61, 147] width 74 height 15
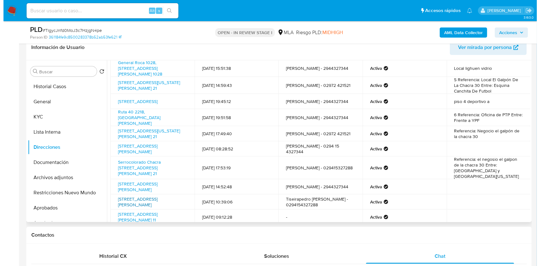
scroll to position [0, 0]
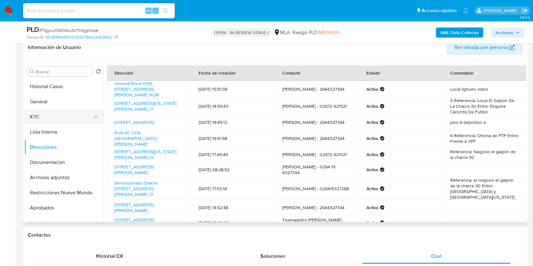
click at [58, 114] on button "KYC" at bounding box center [61, 116] width 74 height 15
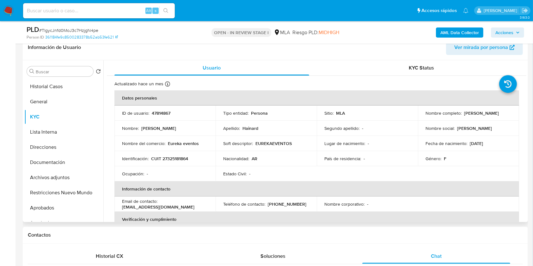
click at [284, 206] on p "(294) 4327344" at bounding box center [287, 204] width 39 height 6
copy p "4327344"
click at [54, 166] on button "Documentación" at bounding box center [61, 162] width 74 height 15
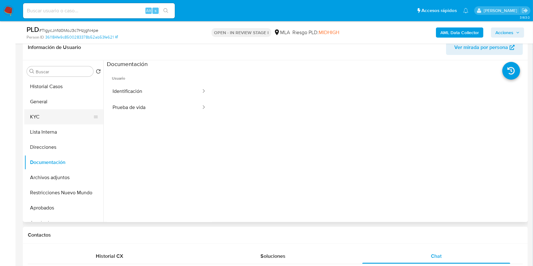
click at [52, 116] on button "KYC" at bounding box center [61, 116] width 74 height 15
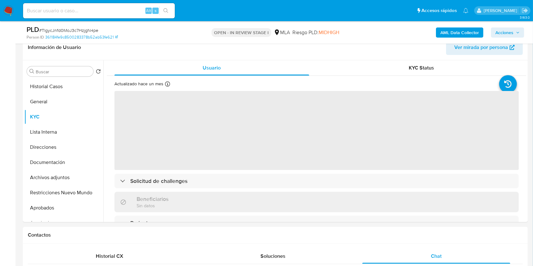
click at [469, 29] on b "AML Data Collector" at bounding box center [459, 33] width 39 height 10
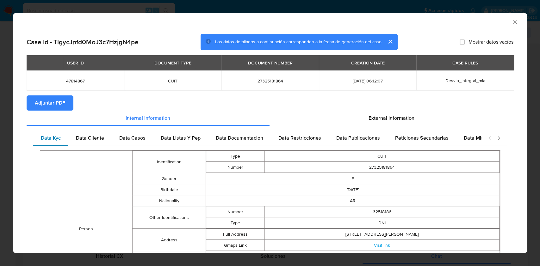
click at [63, 132] on div "Data Kyc" at bounding box center [50, 138] width 35 height 15
drag, startPoint x: 76, startPoint y: 134, endPoint x: 125, endPoint y: 134, distance: 48.0
click at [80, 134] on div "Data Cliente" at bounding box center [89, 138] width 43 height 15
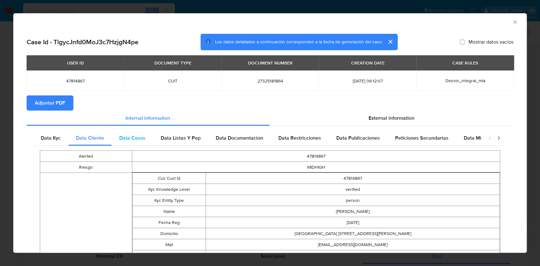
drag, startPoint x: 133, startPoint y: 135, endPoint x: 139, endPoint y: 137, distance: 5.9
click at [134, 135] on span "Data Casos" at bounding box center [132, 137] width 26 height 7
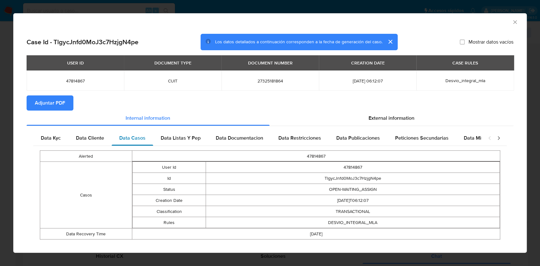
drag, startPoint x: 149, startPoint y: 138, endPoint x: 154, endPoint y: 138, distance: 4.4
click at [150, 138] on div "Data Casos" at bounding box center [132, 138] width 41 height 15
click at [193, 136] on span "Data Listas Y Pep" at bounding box center [181, 137] width 40 height 7
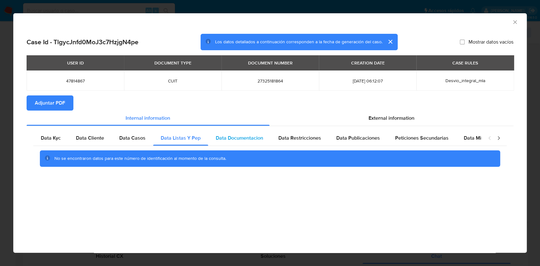
click at [228, 132] on div "Data Documentacion" at bounding box center [239, 138] width 63 height 15
click at [312, 144] on div "Data Restricciones" at bounding box center [300, 138] width 58 height 15
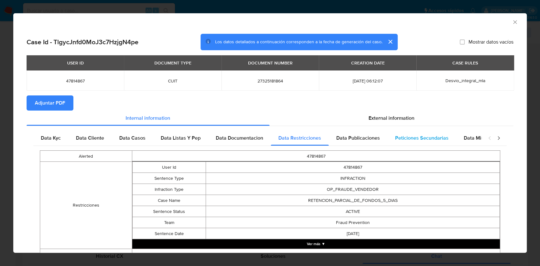
drag, startPoint x: 350, startPoint y: 141, endPoint x: 427, endPoint y: 144, distance: 77.8
click at [353, 141] on span "Data Publicaciones" at bounding box center [358, 137] width 44 height 7
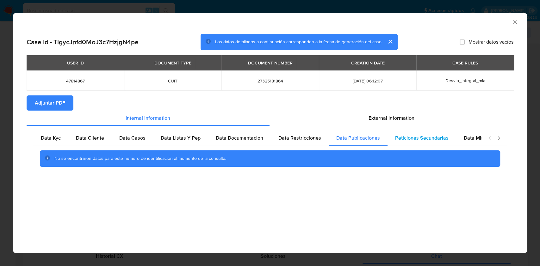
click at [427, 144] on div "Peticiones Secundarias" at bounding box center [421, 138] width 69 height 15
click at [456, 134] on div "Data Minoridad" at bounding box center [481, 138] width 50 height 15
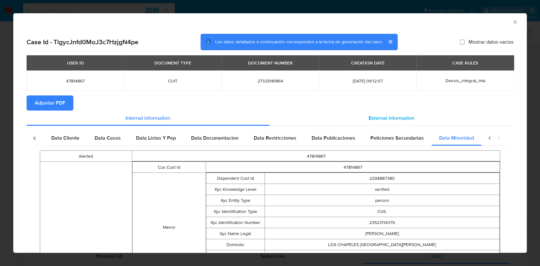
scroll to position [0, 28]
click at [425, 122] on div "External information" at bounding box center [391, 118] width 244 height 15
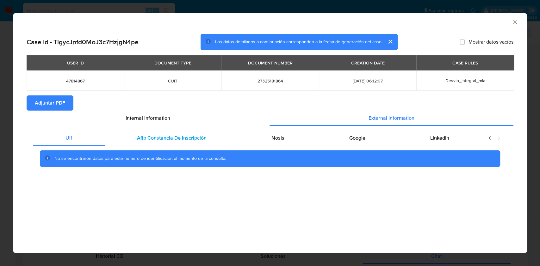
scroll to position [0, 0]
click at [168, 135] on span "Afip Constancia De Inscripción" at bounding box center [172, 137] width 70 height 7
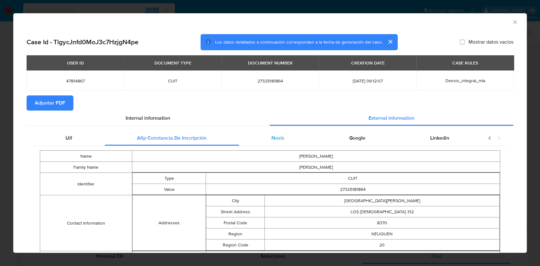
click at [308, 142] on div "Nosis" at bounding box center [278, 138] width 78 height 15
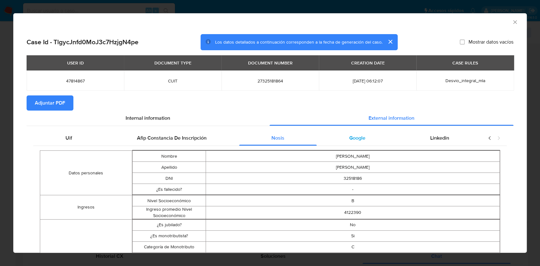
click at [373, 135] on div "Google" at bounding box center [356, 138] width 81 height 15
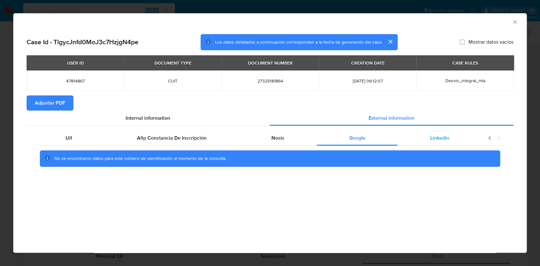
click at [459, 133] on div "Linkedin" at bounding box center [439, 138] width 84 height 15
click at [43, 107] on span "Adjuntar PDF" at bounding box center [50, 103] width 30 height 14
click at [513, 21] on icon "Cerrar ventana" at bounding box center [514, 22] width 6 height 6
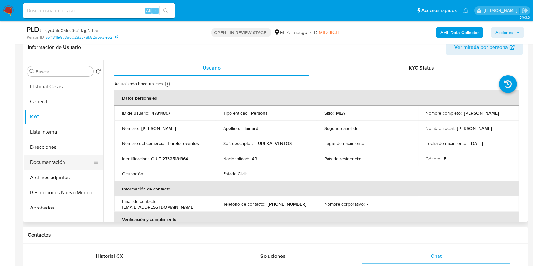
click at [63, 160] on button "Documentación" at bounding box center [61, 162] width 74 height 15
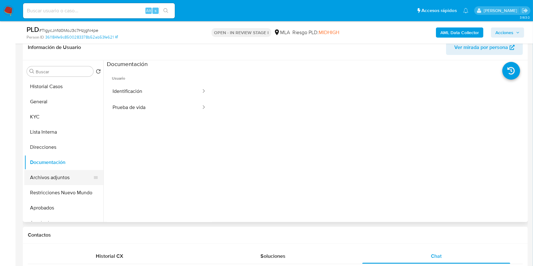
click at [64, 178] on button "Archivos adjuntos" at bounding box center [61, 177] width 74 height 15
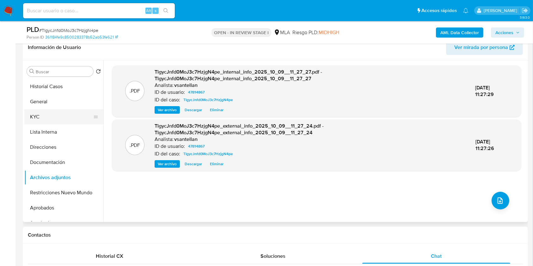
click at [35, 121] on button "KYC" at bounding box center [61, 116] width 74 height 15
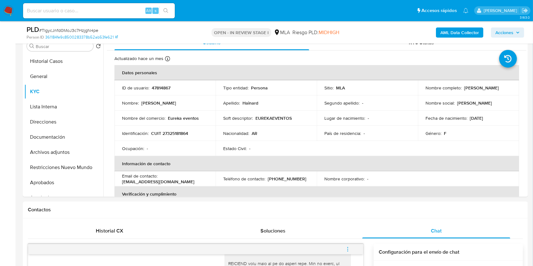
scroll to position [119, 0]
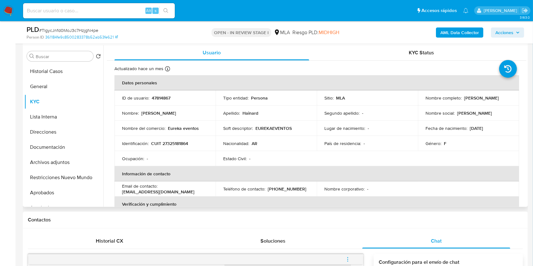
drag, startPoint x: 501, startPoint y: 98, endPoint x: 462, endPoint y: 97, distance: 38.9
click at [462, 97] on div "Nombre completo : Maria Ines Hainard" at bounding box center [468, 98] width 86 height 6
copy p "Maria Ines Hainard"
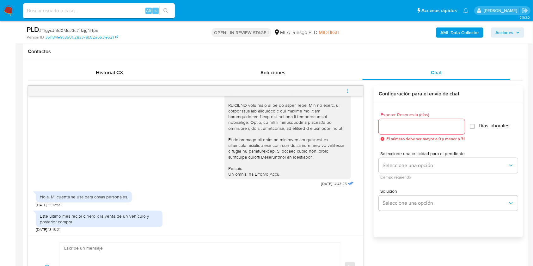
scroll to position [372, 0]
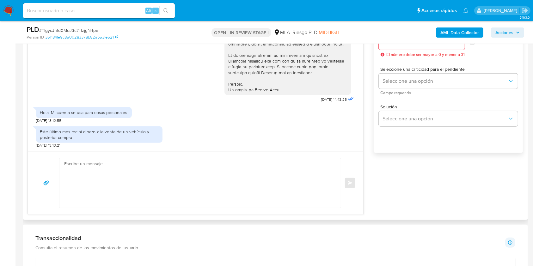
click at [186, 180] on textarea at bounding box center [198, 183] width 269 height 50
paste textarea "Hola Maria Ines Hainard, Muchas gracias por tu respuesta. En este caso, te pedi…"
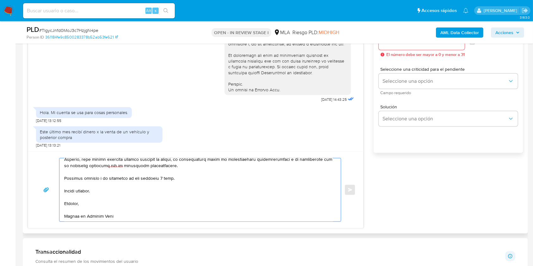
scroll to position [244, 0]
click at [164, 177] on textarea at bounding box center [198, 189] width 269 height 63
click at [165, 178] on textarea at bounding box center [198, 189] width 269 height 63
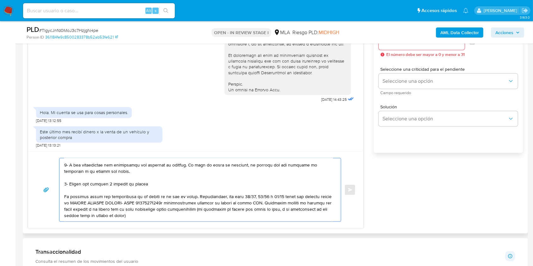
scroll to position [0, 0]
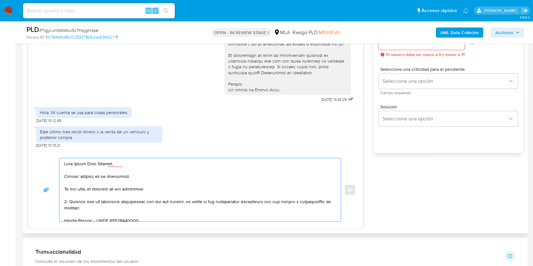
drag, startPoint x: 188, startPoint y: 165, endPoint x: 132, endPoint y: 191, distance: 62.1
click at [132, 191] on textarea at bounding box center [198, 189] width 269 height 63
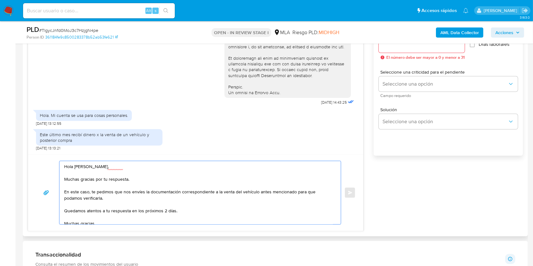
scroll to position [329, 0]
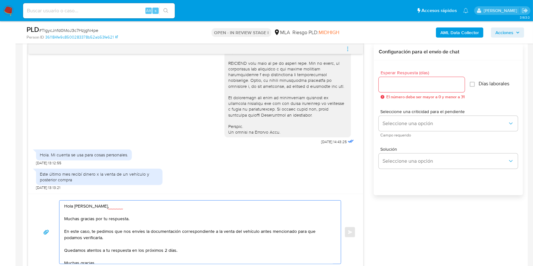
type textarea "Hola Maria Ines Hainard, Muchas gracias por tu respuesta. En este caso, te pedi…"
click at [417, 81] on input "Esperar Respuesta (días)" at bounding box center [422, 85] width 86 height 8
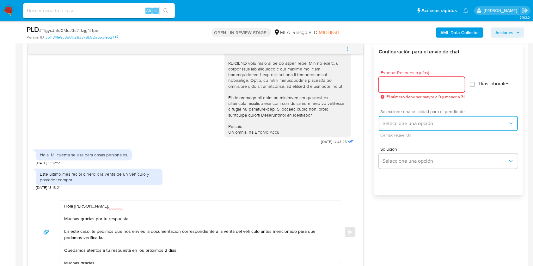
click at [397, 123] on span "Seleccione una opción" at bounding box center [444, 123] width 125 height 6
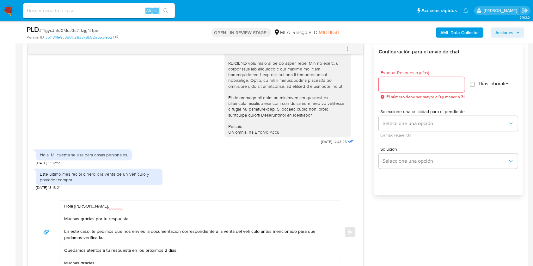
click at [390, 91] on div at bounding box center [422, 84] width 86 height 15
click at [389, 83] on input "Esperar Respuesta (días)" at bounding box center [422, 85] width 86 height 8
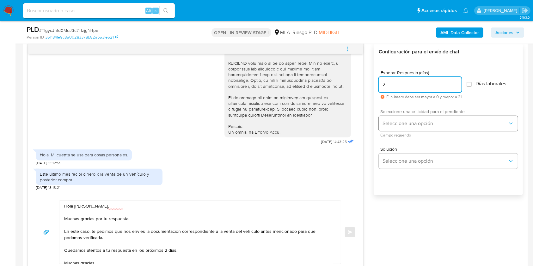
type input "2"
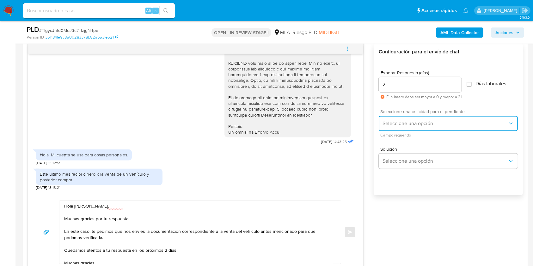
click at [401, 123] on span "Seleccione una opción" at bounding box center [444, 123] width 125 height 6
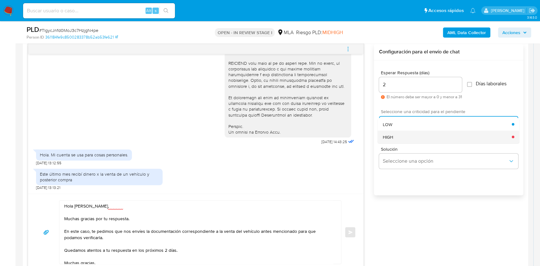
click at [404, 134] on div "HIGH" at bounding box center [446, 137] width 129 height 13
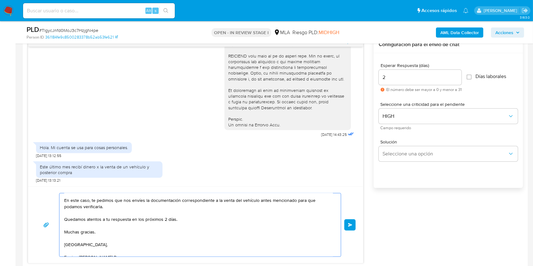
scroll to position [0, 0]
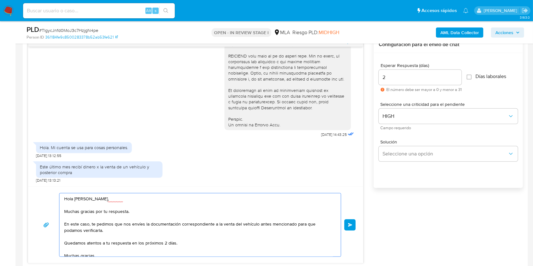
click at [350, 226] on button "Enviar" at bounding box center [349, 224] width 11 height 11
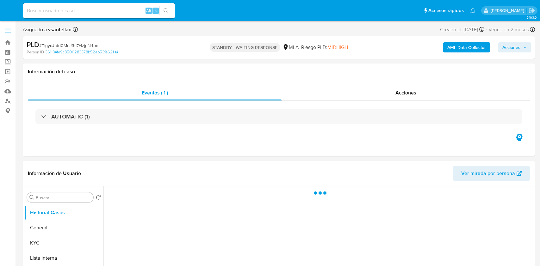
select select "10"
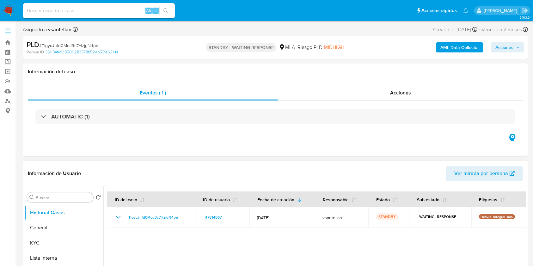
scroll to position [42, 0]
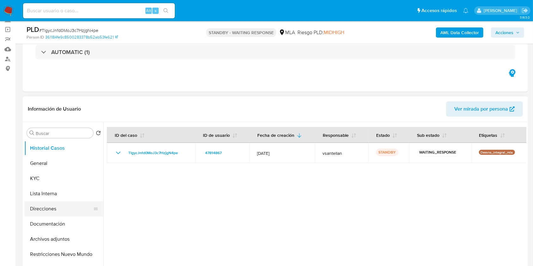
click at [66, 211] on button "Direcciones" at bounding box center [61, 208] width 74 height 15
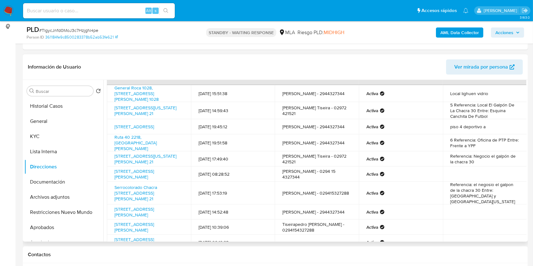
scroll to position [17, 0]
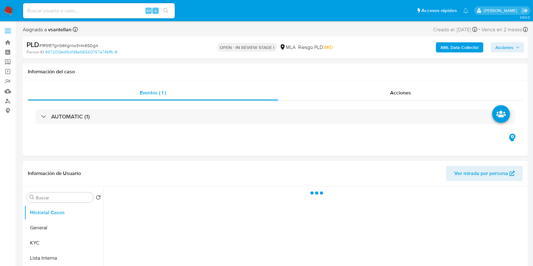
select select "10"
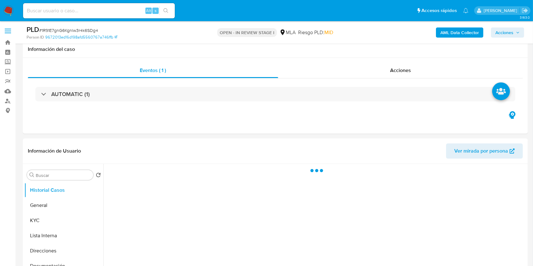
scroll to position [136, 0]
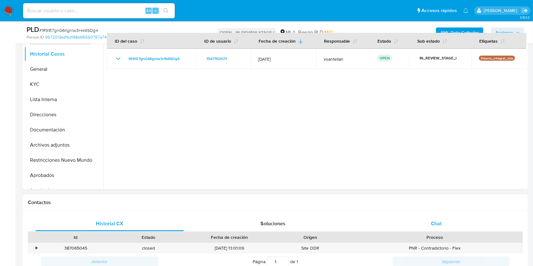
click at [452, 226] on div "Chat" at bounding box center [436, 223] width 148 height 15
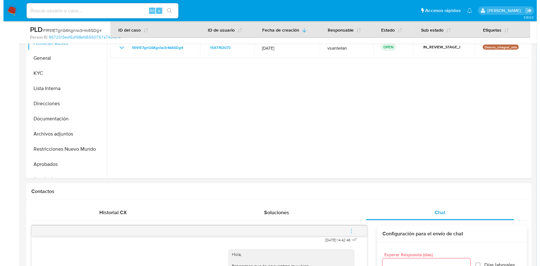
scroll to position [110, 0]
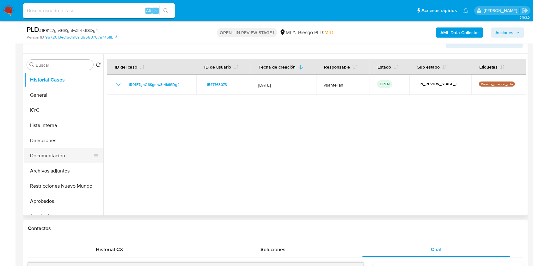
click at [41, 153] on button "Documentación" at bounding box center [61, 155] width 74 height 15
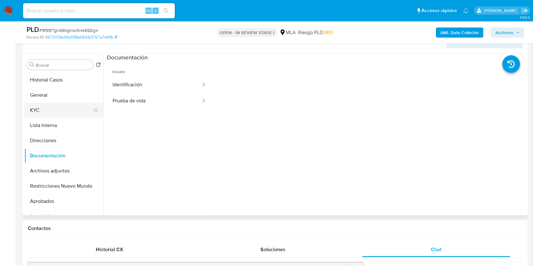
click at [45, 108] on button "KYC" at bounding box center [61, 110] width 74 height 15
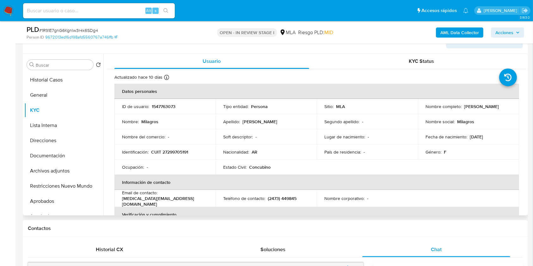
click at [174, 151] on p "CUIT 27299705191" at bounding box center [169, 152] width 37 height 6
copy p "27299705191"
click at [446, 35] on b "AML Data Collector" at bounding box center [459, 33] width 39 height 10
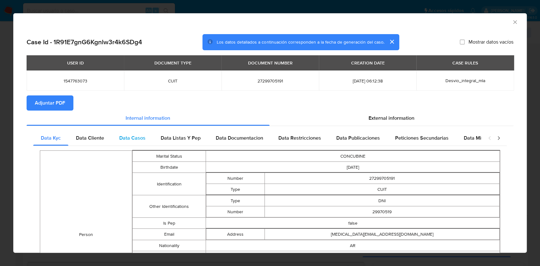
drag, startPoint x: 92, startPoint y: 135, endPoint x: 112, endPoint y: 138, distance: 20.4
click at [93, 135] on span "Data Cliente" at bounding box center [90, 137] width 28 height 7
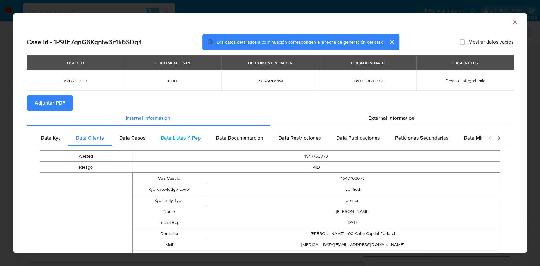
drag, startPoint x: 123, startPoint y: 140, endPoint x: 185, endPoint y: 144, distance: 62.4
click at [125, 140] on span "Data Casos" at bounding box center [132, 137] width 26 height 7
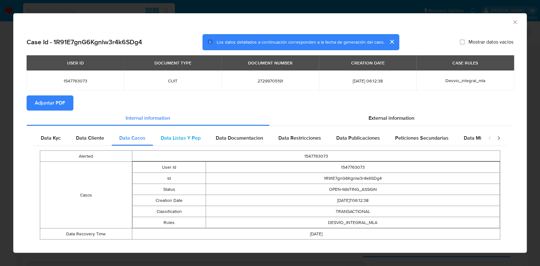
click at [186, 144] on div "Data Listas Y Pep" at bounding box center [180, 138] width 55 height 15
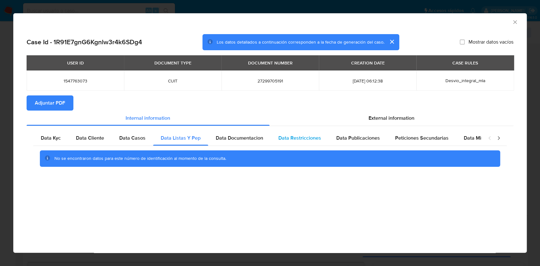
drag, startPoint x: 246, startPoint y: 148, endPoint x: 280, endPoint y: 141, distance: 35.5
click at [246, 148] on div "No se encontraron datos para este número de identificación al momento de la con…" at bounding box center [269, 158] width 473 height 25
drag, startPoint x: 253, startPoint y: 139, endPoint x: 274, endPoint y: 136, distance: 21.8
click at [254, 139] on span "Data Documentacion" at bounding box center [239, 137] width 47 height 7
click at [280, 136] on span "Data Restricciones" at bounding box center [299, 137] width 43 height 7
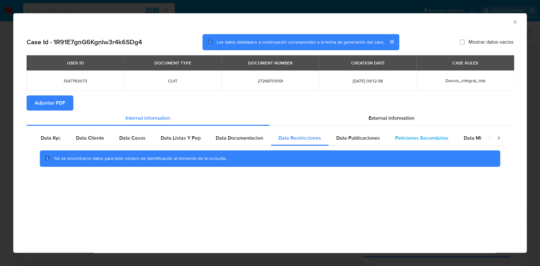
drag, startPoint x: 338, startPoint y: 136, endPoint x: 427, endPoint y: 139, distance: 89.5
click at [341, 136] on span "Data Publicaciones" at bounding box center [358, 137] width 44 height 7
click at [427, 138] on span "Peticiones Secundarias" at bounding box center [421, 137] width 53 height 7
click at [417, 125] on div "External information" at bounding box center [391, 118] width 244 height 15
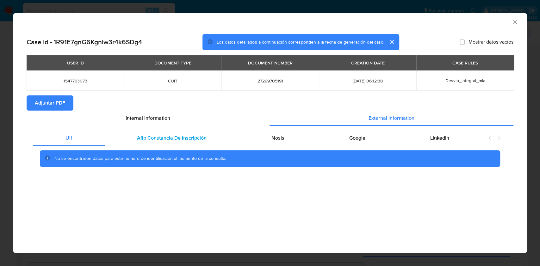
click at [155, 133] on div "Afip Constancia De Inscripción" at bounding box center [172, 138] width 134 height 15
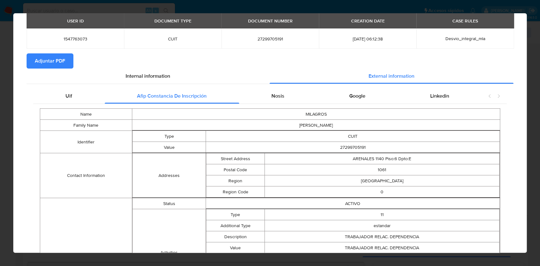
scroll to position [0, 0]
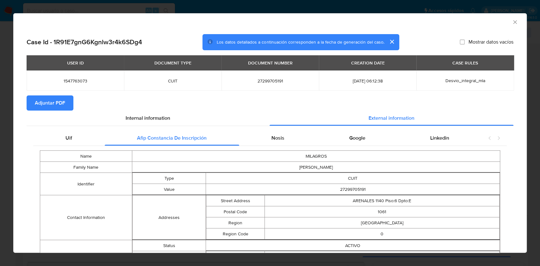
click at [303, 137] on div "Nosis" at bounding box center [278, 138] width 78 height 15
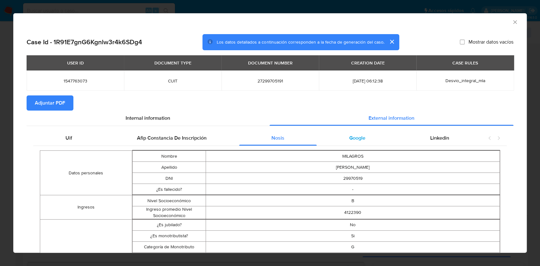
click at [349, 139] on span "Google" at bounding box center [357, 137] width 16 height 7
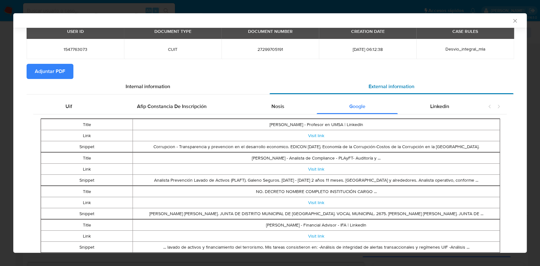
scroll to position [23, 0]
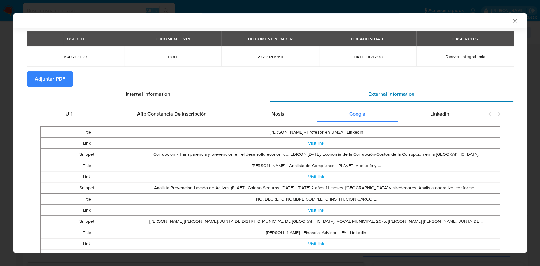
click at [445, 112] on div "Linkedin" at bounding box center [439, 114] width 84 height 15
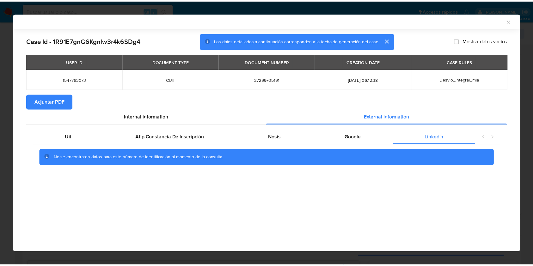
scroll to position [0, 0]
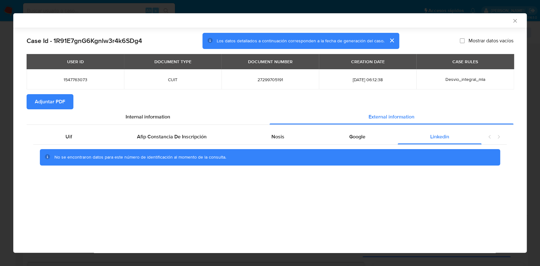
click at [57, 102] on span "Adjuntar PDF" at bounding box center [50, 102] width 30 height 14
click at [513, 20] on icon "Cerrar ventana" at bounding box center [514, 21] width 6 height 6
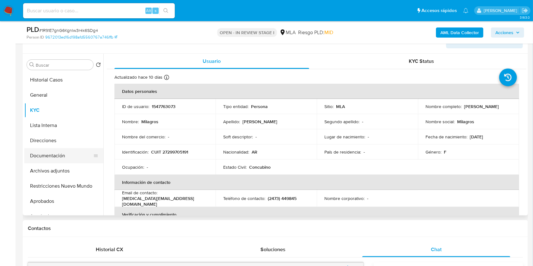
click at [63, 157] on button "Documentación" at bounding box center [61, 155] width 74 height 15
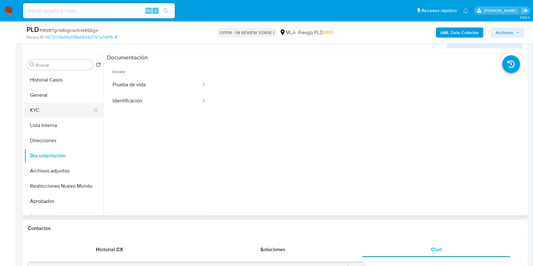
click at [54, 110] on button "KYC" at bounding box center [61, 110] width 74 height 15
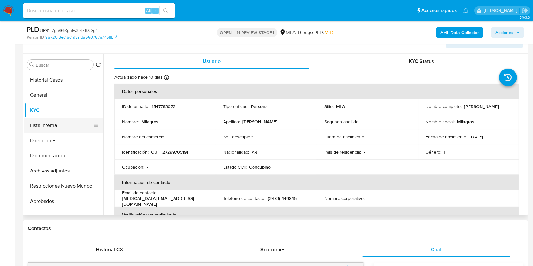
drag, startPoint x: 45, startPoint y: 154, endPoint x: 48, endPoint y: 132, distance: 22.5
click at [45, 154] on button "Documentación" at bounding box center [63, 155] width 79 height 15
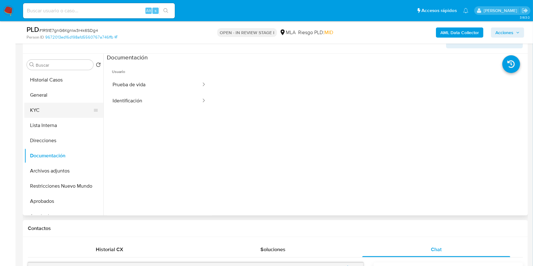
click at [48, 105] on button "KYC" at bounding box center [61, 110] width 74 height 15
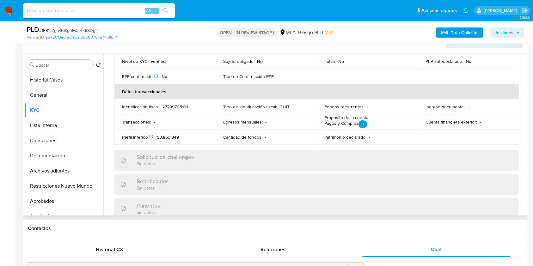
scroll to position [333, 0]
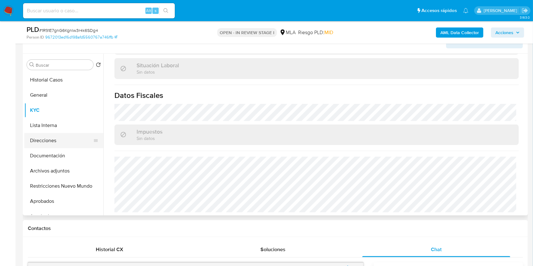
click at [40, 142] on button "Direcciones" at bounding box center [61, 140] width 74 height 15
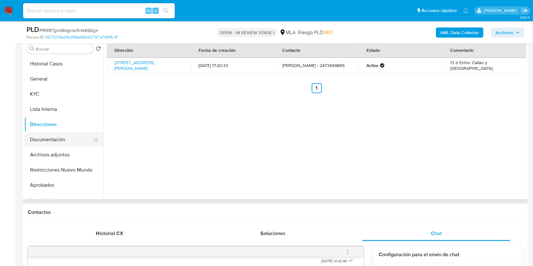
scroll to position [124, 0]
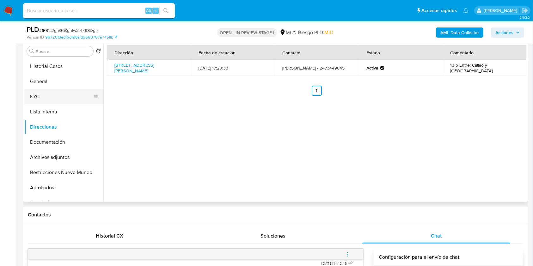
click at [29, 92] on button "KYC" at bounding box center [61, 96] width 74 height 15
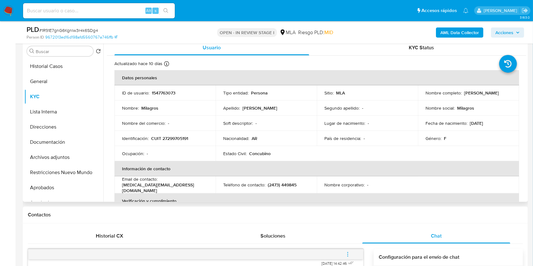
drag, startPoint x: 492, startPoint y: 95, endPoint x: 463, endPoint y: 94, distance: 28.8
click at [464, 94] on p "Milagros Canepa" at bounding box center [481, 93] width 35 height 6
copy p "Milagros Canepa"
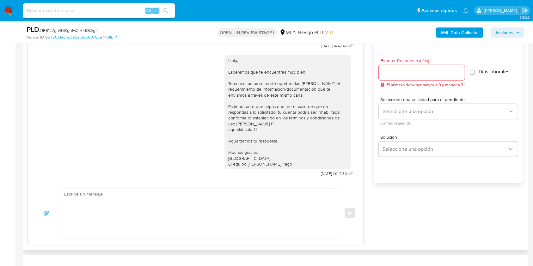
scroll to position [377, 0]
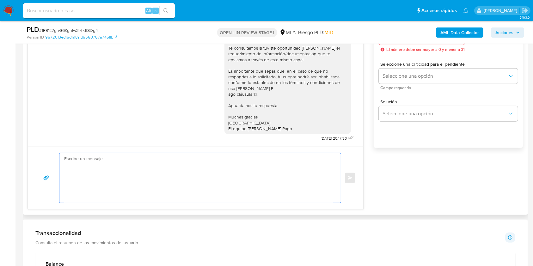
click at [205, 170] on textarea at bounding box center [198, 178] width 269 height 50
paste textarea "Hola Milagros Canepa, En función de las operaciones registradas en tu cuenta de…"
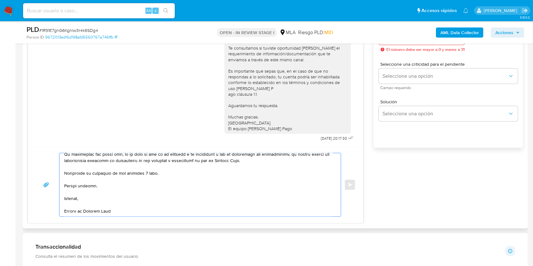
scroll to position [225, 0]
click at [145, 171] on textarea at bounding box center [198, 184] width 269 height 63
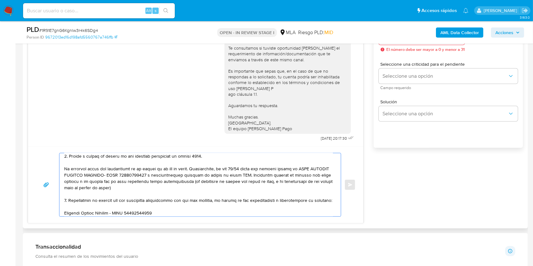
scroll to position [0, 0]
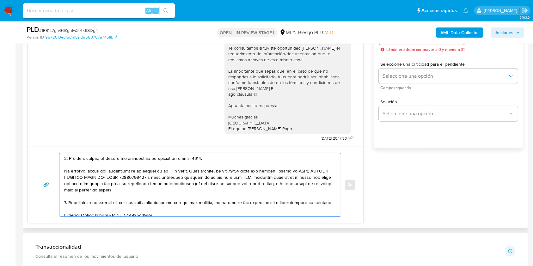
drag, startPoint x: 140, startPoint y: 192, endPoint x: 61, endPoint y: 173, distance: 81.4
click at [61, 173] on div at bounding box center [198, 184] width 278 height 63
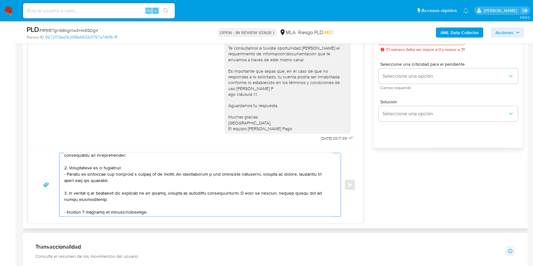
scroll to position [13, 0]
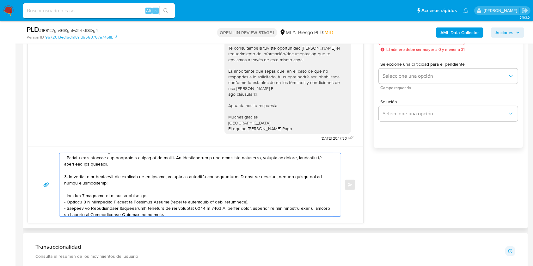
drag, startPoint x: 152, startPoint y: 199, endPoint x: 53, endPoint y: 196, distance: 99.3
click at [53, 196] on div "Enviar" at bounding box center [196, 185] width 320 height 64
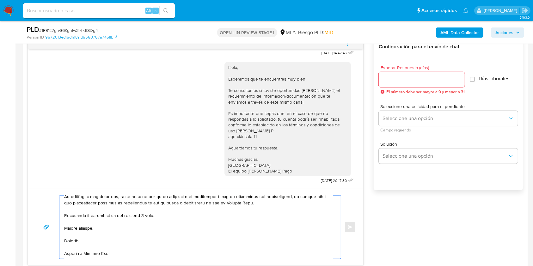
type textarea "Hola Milagros Canepa, En función de las operaciones registradas en tu cuenta de…"
drag, startPoint x: 400, startPoint y: 79, endPoint x: 403, endPoint y: 102, distance: 23.5
click at [400, 79] on input "Esperar Respuesta (días)" at bounding box center [422, 80] width 86 height 8
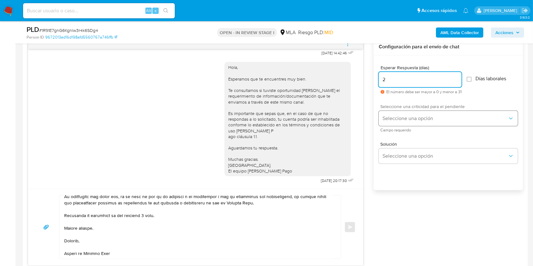
type input "2"
click at [406, 119] on span "Seleccione una opción" at bounding box center [444, 118] width 125 height 6
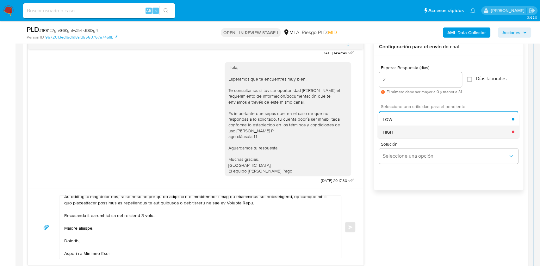
click at [405, 132] on div "HIGH" at bounding box center [446, 131] width 129 height 13
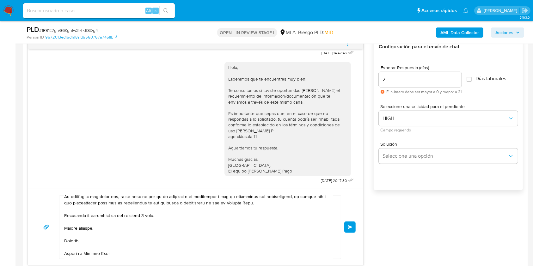
click at [348, 225] on span "Enviar" at bounding box center [350, 227] width 4 height 4
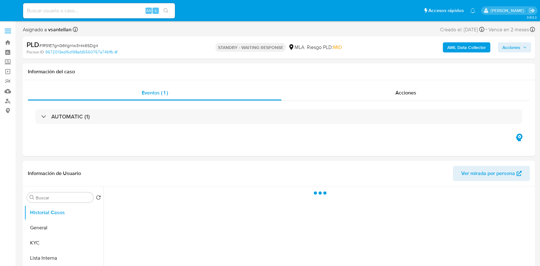
select select "10"
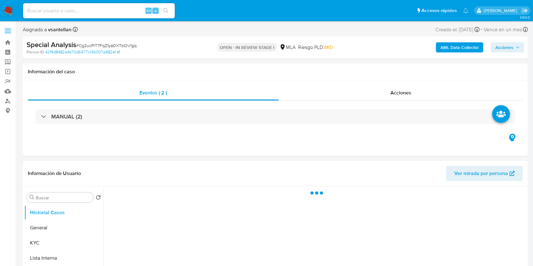
select select "10"
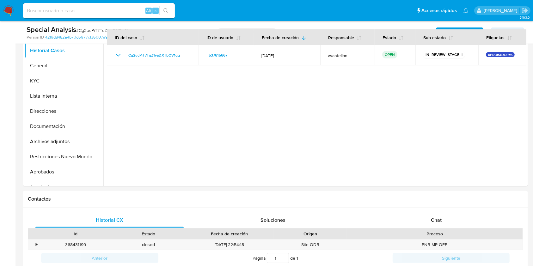
scroll to position [152, 0]
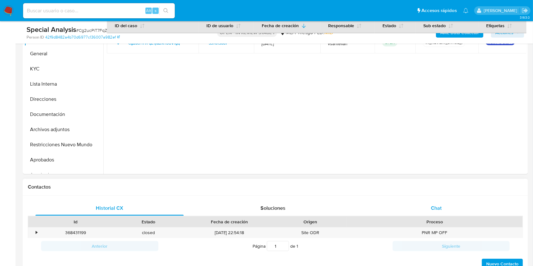
click at [442, 204] on div "Chat" at bounding box center [436, 208] width 148 height 15
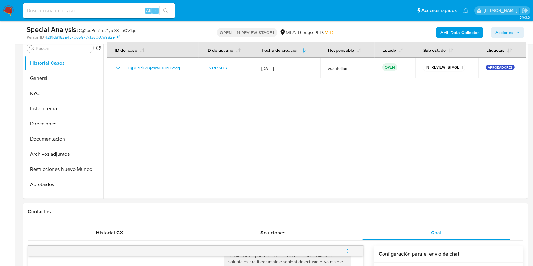
scroll to position [114, 0]
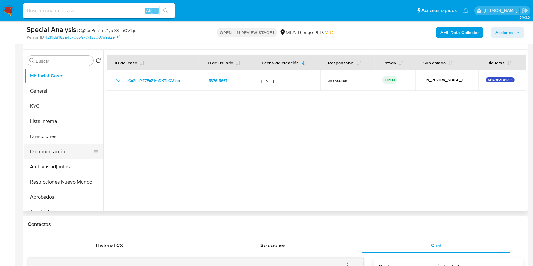
click at [80, 149] on button "Documentación" at bounding box center [61, 151] width 74 height 15
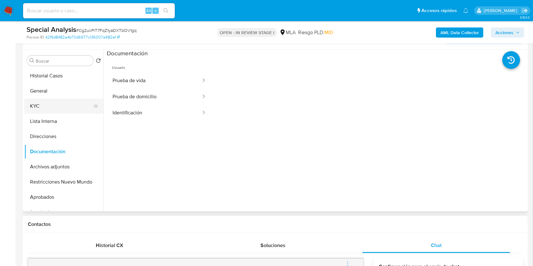
click at [39, 106] on button "KYC" at bounding box center [61, 106] width 74 height 15
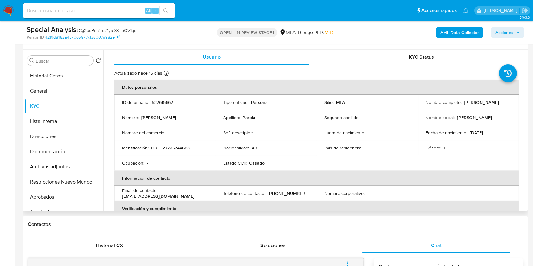
click at [168, 146] on p "CUIT 27225744683" at bounding box center [170, 148] width 39 height 6
copy p "27225744683"
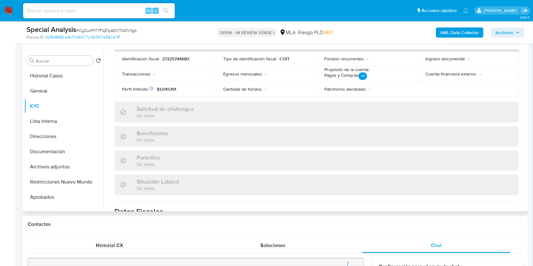
scroll to position [333, 0]
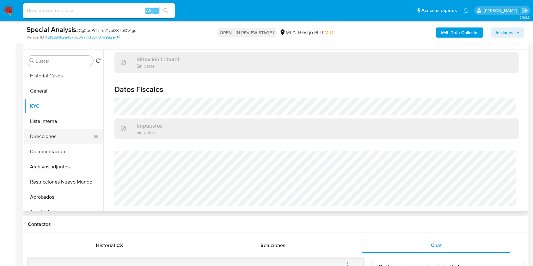
click at [57, 137] on button "Direcciones" at bounding box center [61, 136] width 74 height 15
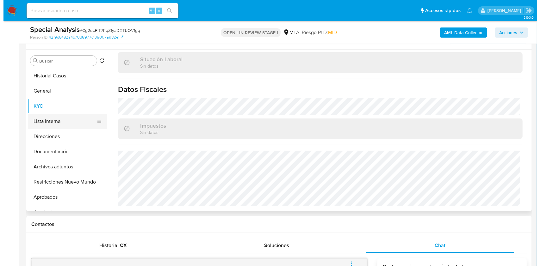
scroll to position [0, 0]
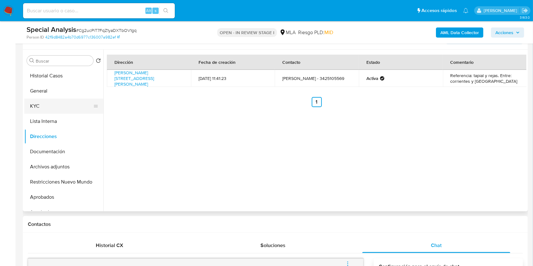
click at [46, 112] on button "KYC" at bounding box center [61, 106] width 74 height 15
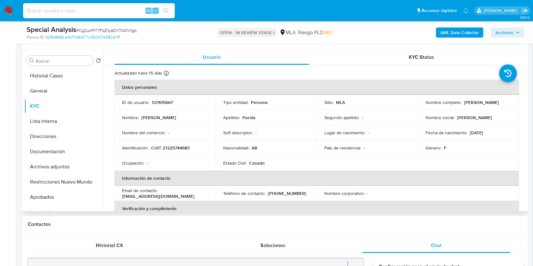
click at [289, 194] on p "[PHONE_NUMBER]" at bounding box center [287, 194] width 39 height 6
click at [288, 194] on p "(342) 5105569" at bounding box center [287, 194] width 39 height 6
copy p "5105569"
click at [468, 33] on b "AML Data Collector" at bounding box center [459, 33] width 39 height 10
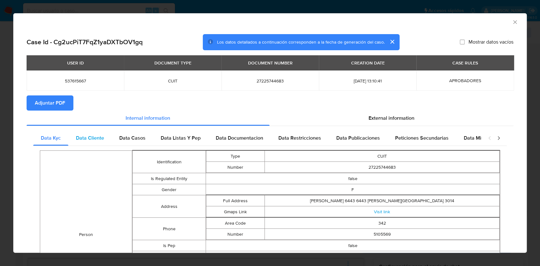
click at [92, 138] on span "Data Cliente" at bounding box center [90, 137] width 28 height 7
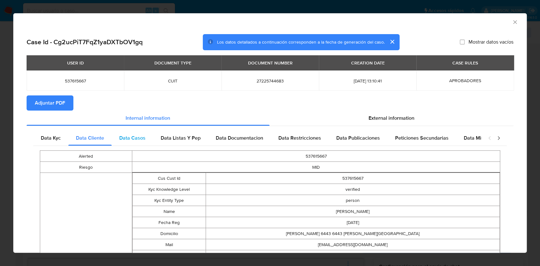
click at [119, 134] on div "Data Casos" at bounding box center [132, 138] width 41 height 15
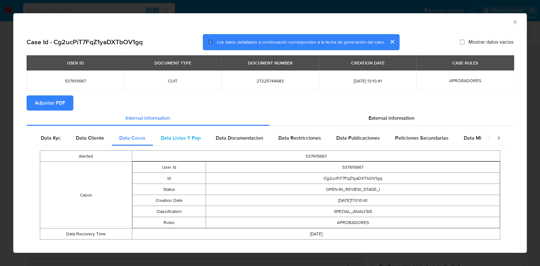
click at [155, 135] on div "Data Listas Y Pep" at bounding box center [180, 138] width 55 height 15
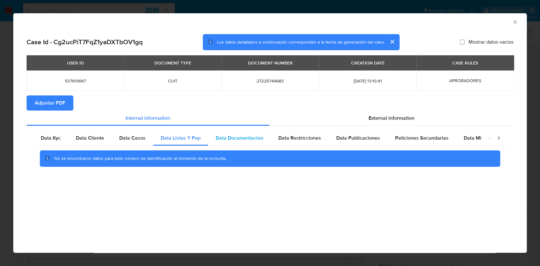
drag, startPoint x: 209, startPoint y: 139, endPoint x: 218, endPoint y: 140, distance: 9.0
click at [209, 139] on div "Data Documentacion" at bounding box center [239, 138] width 63 height 15
click at [307, 139] on span "Data Restricciones" at bounding box center [299, 137] width 43 height 7
click at [352, 136] on span "Data Publicaciones" at bounding box center [358, 137] width 44 height 7
drag, startPoint x: 400, startPoint y: 136, endPoint x: 481, endPoint y: 139, distance: 81.3
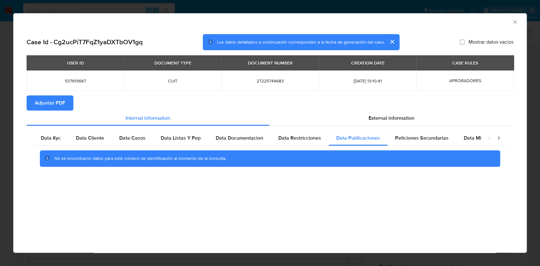
click at [407, 136] on span "Peticiones Secundarias" at bounding box center [421, 137] width 53 height 7
click at [474, 135] on span "Data Minoridad" at bounding box center [480, 137] width 35 height 7
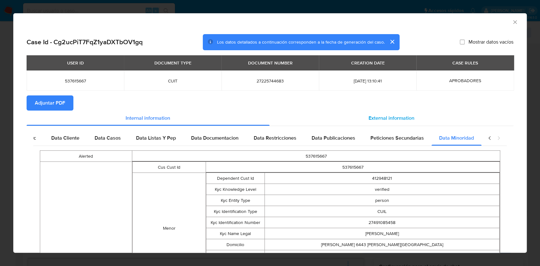
click at [340, 117] on div "External information" at bounding box center [391, 118] width 244 height 15
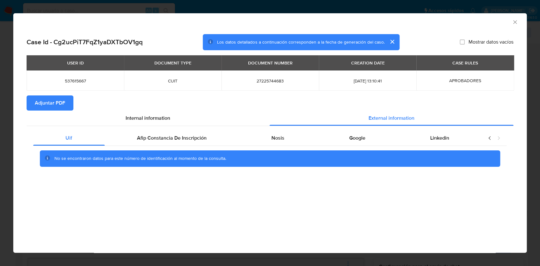
click at [217, 129] on div "Uif Afip Constancia De Inscripción Nosis Google Linkedin No se encontraron dato…" at bounding box center [270, 151] width 486 height 50
click at [214, 132] on div "Afip Constancia De Inscripción" at bounding box center [172, 138] width 134 height 15
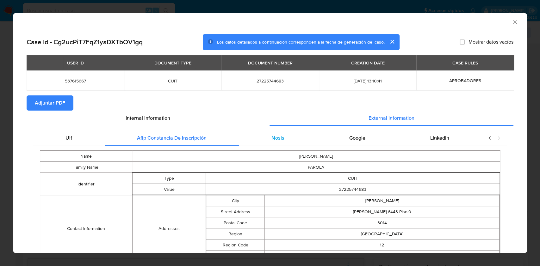
click at [306, 140] on div "Nosis" at bounding box center [278, 138] width 78 height 15
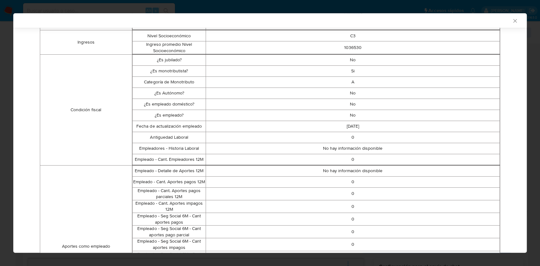
scroll to position [40, 0]
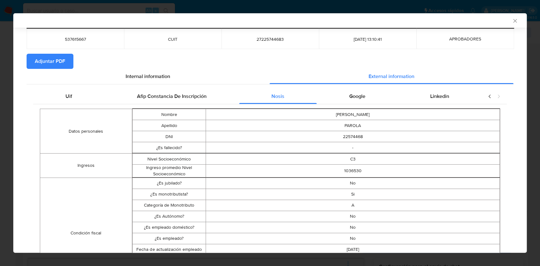
drag, startPoint x: 369, startPoint y: 95, endPoint x: 373, endPoint y: 95, distance: 4.7
click at [368, 95] on div "Google" at bounding box center [356, 96] width 81 height 15
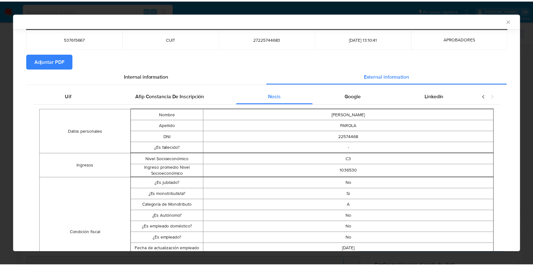
scroll to position [0, 0]
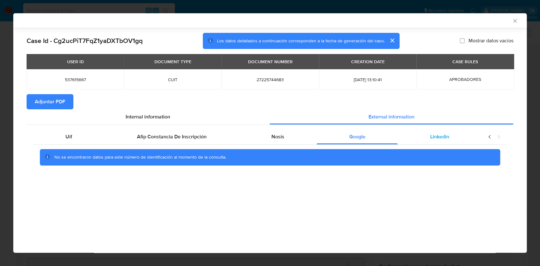
click at [438, 132] on div "Linkedin" at bounding box center [439, 136] width 84 height 15
click at [56, 102] on span "Adjuntar PDF" at bounding box center [50, 102] width 30 height 14
click at [513, 18] on icon "Cerrar ventana" at bounding box center [514, 21] width 6 height 6
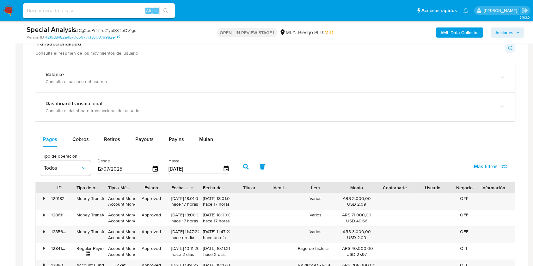
scroll to position [569, 0]
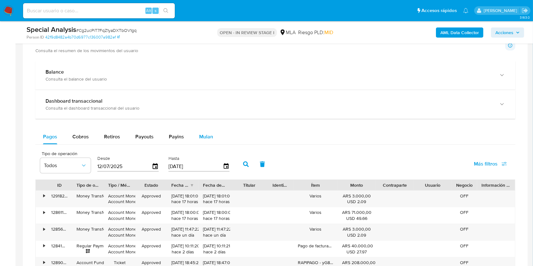
click at [209, 139] on span "Mulan" at bounding box center [206, 136] width 14 height 7
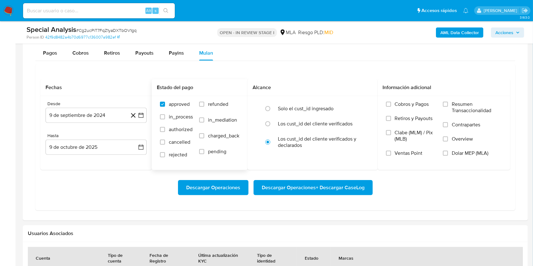
scroll to position [653, 0]
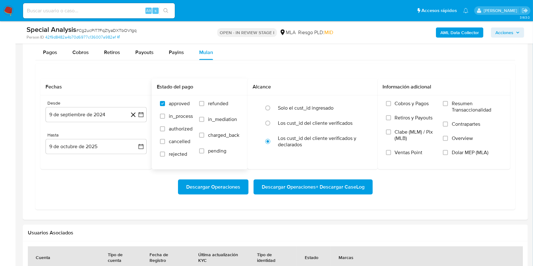
click at [225, 101] on span "refunded" at bounding box center [218, 104] width 20 height 6
click at [204, 101] on input "refunded" at bounding box center [201, 103] width 5 height 5
checkbox input "true"
click at [456, 150] on span "Dolar MEP (MLA)" at bounding box center [470, 153] width 37 height 6
click at [448, 150] on input "Dolar MEP (MLA)" at bounding box center [445, 152] width 5 height 5
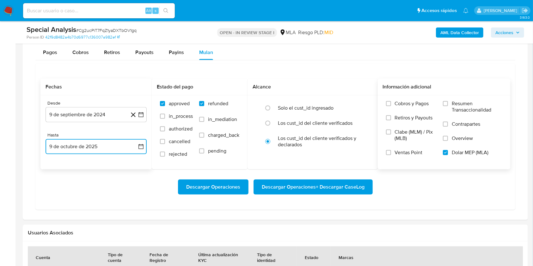
click at [96, 146] on button "9 de octubre de 2025" at bounding box center [96, 146] width 101 height 15
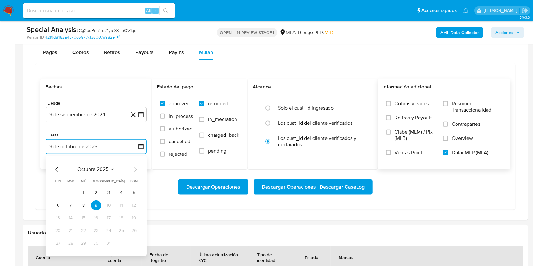
click at [59, 169] on icon "Mes anterior" at bounding box center [57, 170] width 8 height 8
drag, startPoint x: 59, startPoint y: 169, endPoint x: 68, endPoint y: 181, distance: 15.6
click at [58, 169] on icon "Mes anterior" at bounding box center [57, 170] width 8 height 8
click at [137, 244] on button "31" at bounding box center [134, 243] width 10 height 10
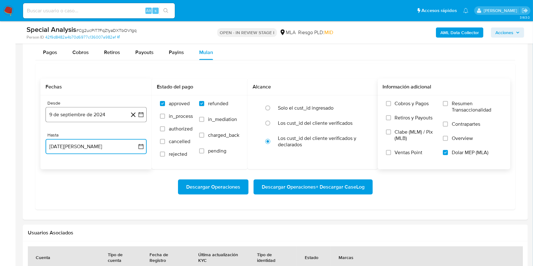
click at [85, 113] on button "9 de septiembre de 2024" at bounding box center [96, 114] width 101 height 15
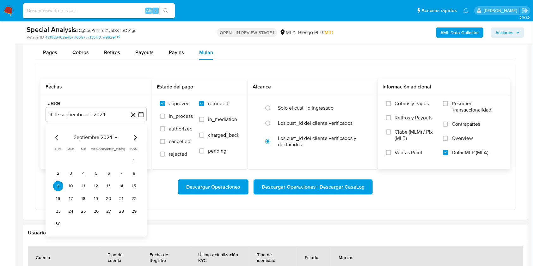
click at [87, 138] on div "septiembre 2024" at bounding box center [96, 138] width 86 height 8
click at [86, 138] on span "septiembre 2024" at bounding box center [93, 137] width 39 height 6
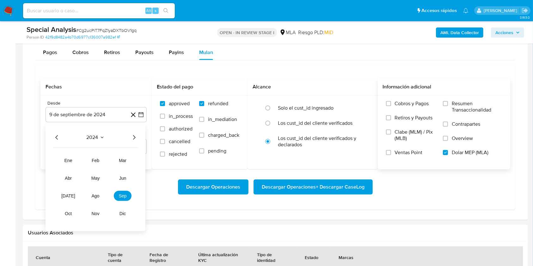
click at [132, 139] on icon "Año siguiente" at bounding box center [134, 138] width 8 height 8
click at [94, 181] on button "may" at bounding box center [96, 178] width 18 height 10
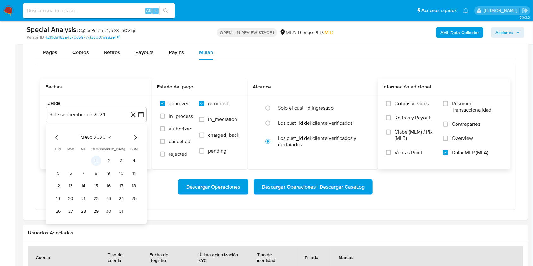
click at [94, 159] on button "1" at bounding box center [96, 161] width 10 height 10
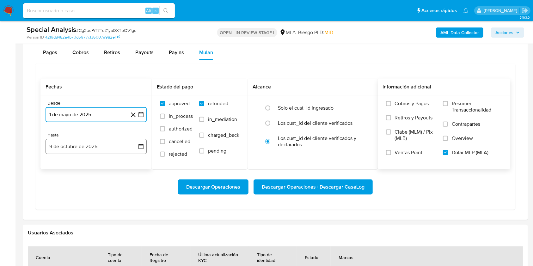
click at [77, 148] on button "9 de octubre de 2025" at bounding box center [96, 146] width 101 height 15
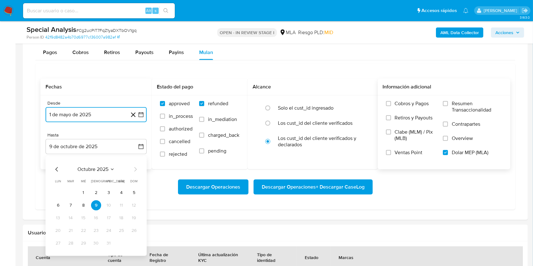
click at [56, 171] on icon "Mes anterior" at bounding box center [57, 170] width 8 height 8
click at [133, 238] on button "31" at bounding box center [134, 243] width 10 height 10
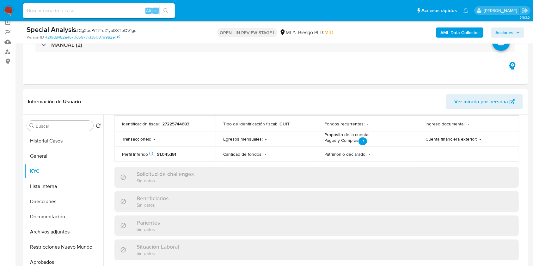
scroll to position [46, 0]
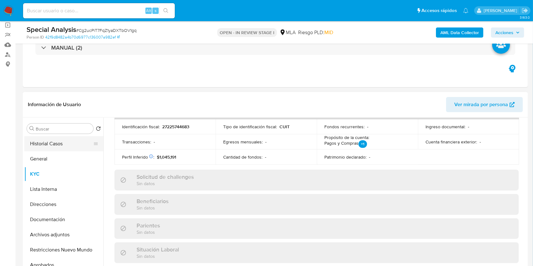
click at [65, 146] on button "Historial Casos" at bounding box center [61, 143] width 74 height 15
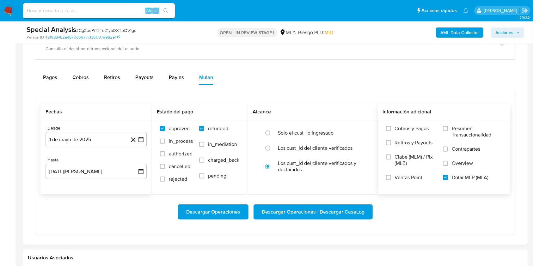
scroll to position [640, 0]
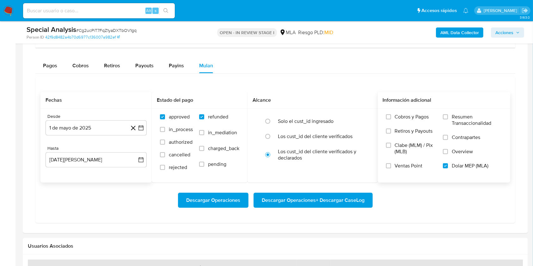
click at [364, 201] on span "Descargar Operaciones + Descargar CaseLog" at bounding box center [313, 200] width 103 height 14
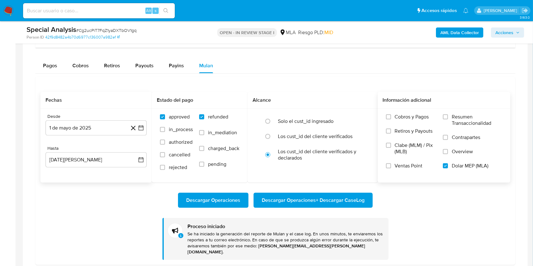
click at [304, 200] on span "Descargar Operaciones + Descargar CaseLog" at bounding box center [313, 200] width 103 height 14
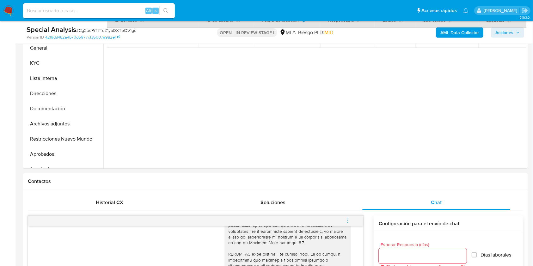
scroll to position [138, 0]
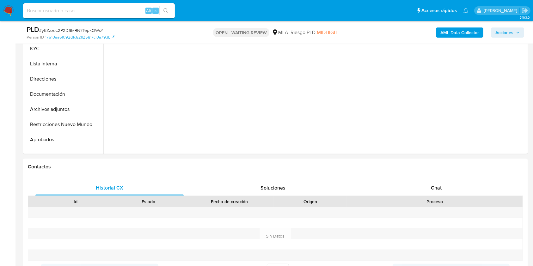
scroll to position [175, 0]
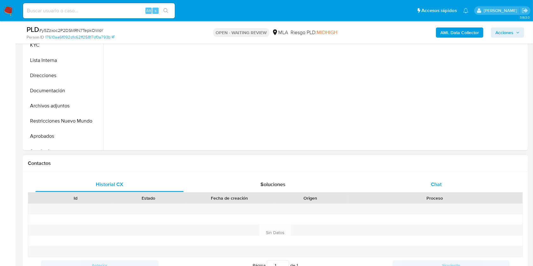
click at [480, 188] on div "Chat" at bounding box center [436, 184] width 148 height 15
select select "10"
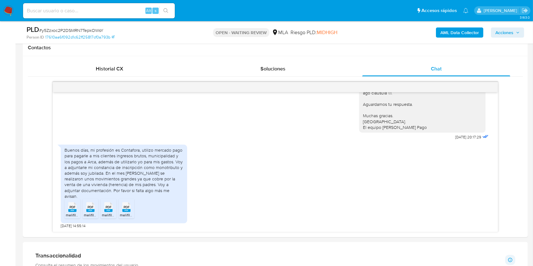
scroll to position [295, 0]
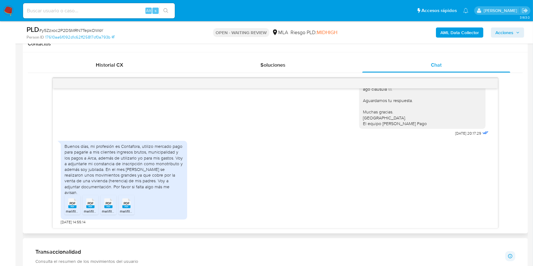
click at [78, 208] on div "PDF PDF" at bounding box center [72, 203] width 13 height 12
click at [91, 205] on span "PDF" at bounding box center [91, 203] width 6 height 4
click at [113, 205] on div "PDF PDF" at bounding box center [108, 203] width 13 height 12
click at [128, 206] on rect at bounding box center [126, 206] width 8 height 3
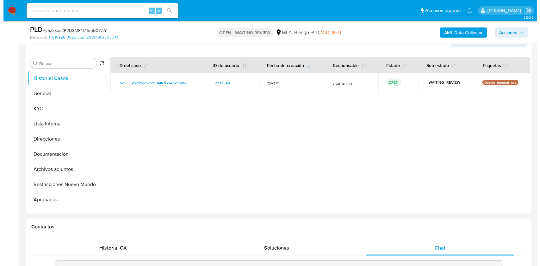
scroll to position [101, 0]
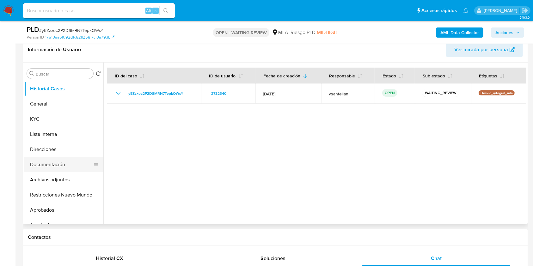
click at [55, 165] on button "Documentación" at bounding box center [61, 164] width 74 height 15
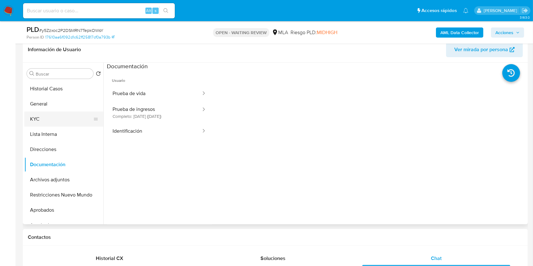
click at [49, 120] on button "KYC" at bounding box center [61, 119] width 74 height 15
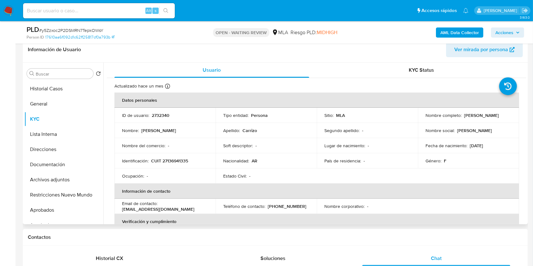
click at [169, 161] on p "CUIT 27136941335" at bounding box center [169, 161] width 37 height 6
copy p "27136941335"
click at [456, 31] on b "AML Data Collector" at bounding box center [459, 33] width 39 height 10
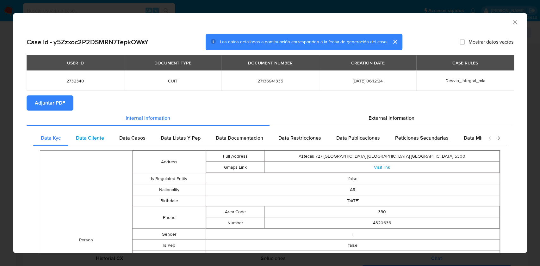
click at [106, 139] on div "Data Cliente" at bounding box center [89, 138] width 43 height 15
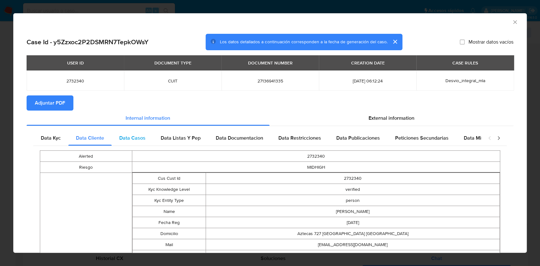
drag, startPoint x: 124, startPoint y: 141, endPoint x: 142, endPoint y: 137, distance: 18.5
click at [124, 141] on span "Data Casos" at bounding box center [132, 137] width 26 height 7
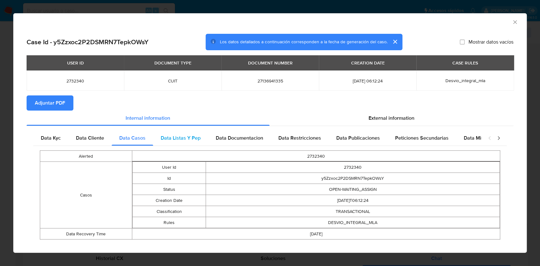
click at [177, 139] on span "Data Listas Y Pep" at bounding box center [181, 137] width 40 height 7
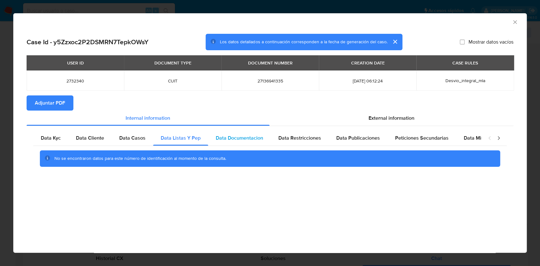
click at [246, 135] on span "Data Documentacion" at bounding box center [239, 137] width 47 height 7
click at [328, 145] on div "Data Publicaciones" at bounding box center [357, 138] width 59 height 15
click at [316, 139] on span "Data Restricciones" at bounding box center [299, 137] width 43 height 7
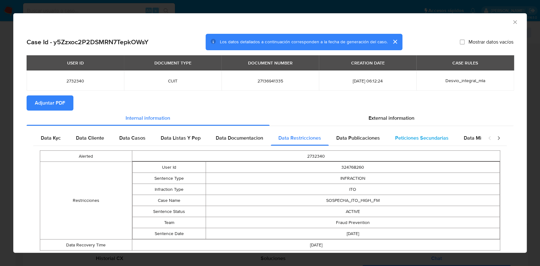
click at [401, 137] on span "Peticiones Secundarias" at bounding box center [421, 137] width 53 height 7
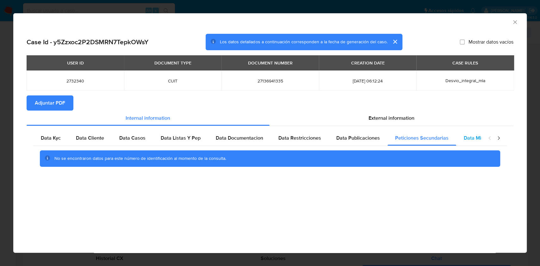
click at [458, 135] on div "Data Minoridad" at bounding box center [481, 138] width 50 height 15
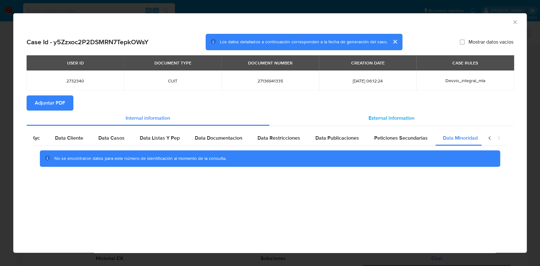
scroll to position [0, 21]
drag, startPoint x: 406, startPoint y: 113, endPoint x: 367, endPoint y: 132, distance: 43.5
click at [406, 113] on div "External information" at bounding box center [391, 118] width 244 height 15
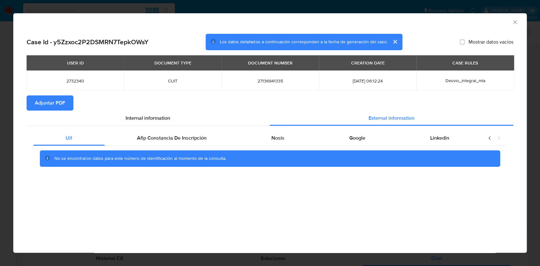
scroll to position [0, 0]
click at [166, 142] on div "Afip Constancia De Inscripción" at bounding box center [172, 138] width 134 height 15
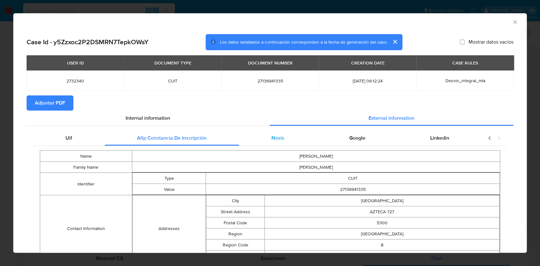
drag, startPoint x: 268, startPoint y: 138, endPoint x: 303, endPoint y: 139, distance: 34.1
click at [271, 138] on span "Nosis" at bounding box center [277, 137] width 13 height 7
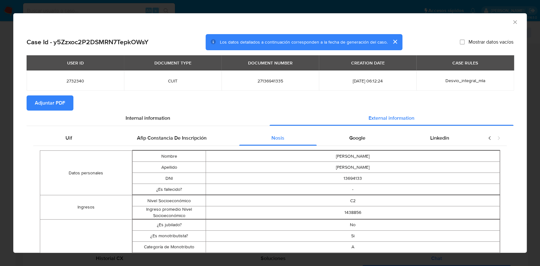
drag, startPoint x: 346, startPoint y: 135, endPoint x: 364, endPoint y: 142, distance: 18.4
click at [349, 135] on span "Google" at bounding box center [357, 137] width 16 height 7
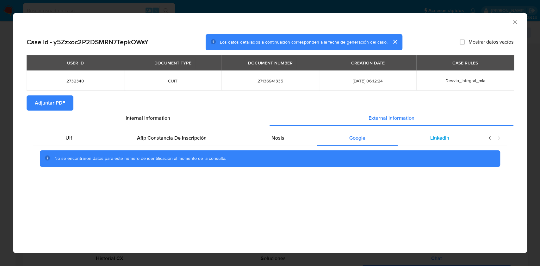
click at [424, 133] on div "Linkedin" at bounding box center [439, 138] width 84 height 15
click at [52, 103] on span "Adjuntar PDF" at bounding box center [50, 103] width 30 height 14
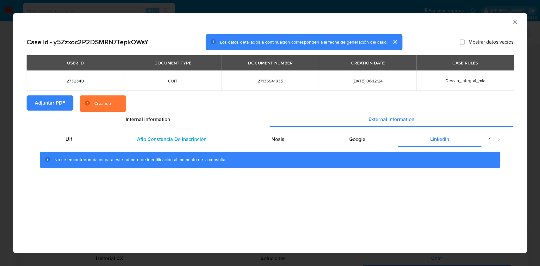
click at [207, 145] on div "Afip Constancia De Inscripción" at bounding box center [172, 139] width 134 height 15
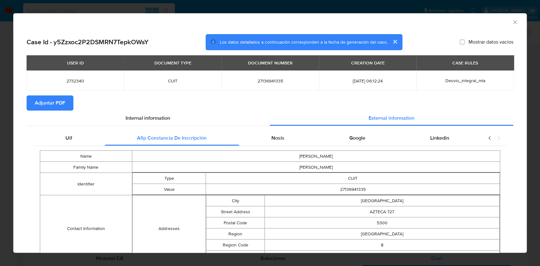
click at [511, 21] on icon "Cerrar ventana" at bounding box center [514, 22] width 6 height 6
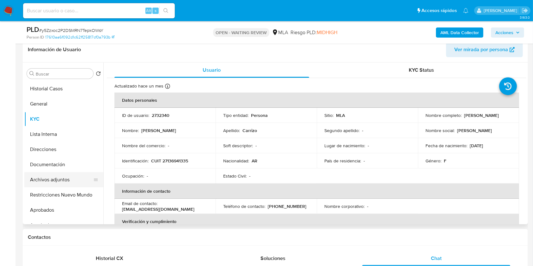
click at [58, 181] on button "Archivos adjuntos" at bounding box center [61, 179] width 74 height 15
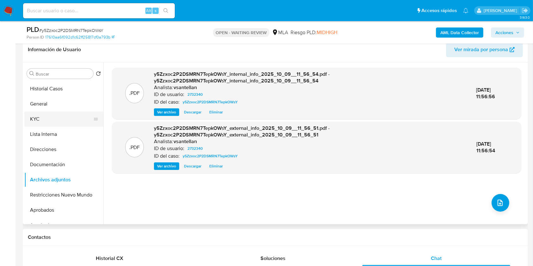
click at [50, 118] on button "KYC" at bounding box center [61, 119] width 74 height 15
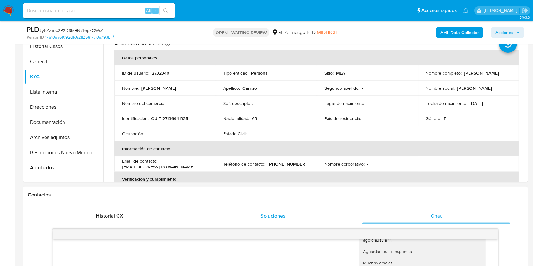
scroll to position [312, 0]
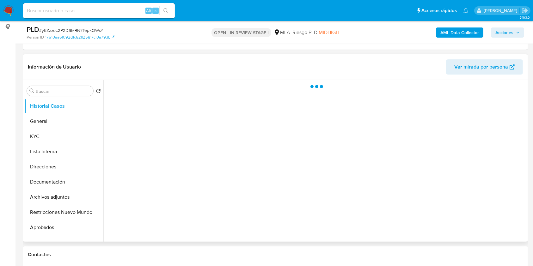
select select "10"
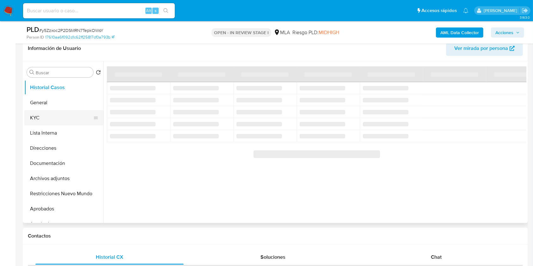
click at [35, 118] on button "KYC" at bounding box center [61, 117] width 74 height 15
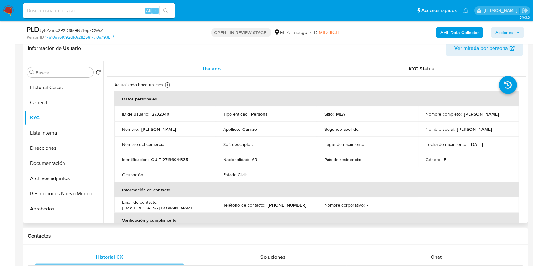
drag, startPoint x: 502, startPoint y: 114, endPoint x: 463, endPoint y: 115, distance: 39.5
click at [463, 115] on div "Nombre completo : [PERSON_NAME]" at bounding box center [468, 114] width 86 height 6
copy p "[PERSON_NAME]"
click at [450, 260] on div "Chat" at bounding box center [436, 257] width 148 height 15
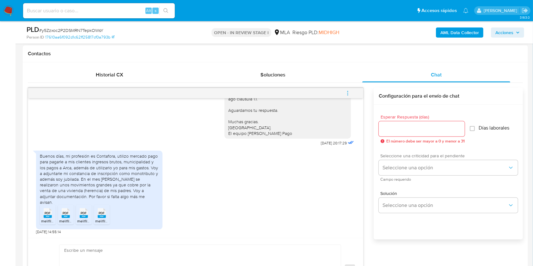
scroll to position [298, 0]
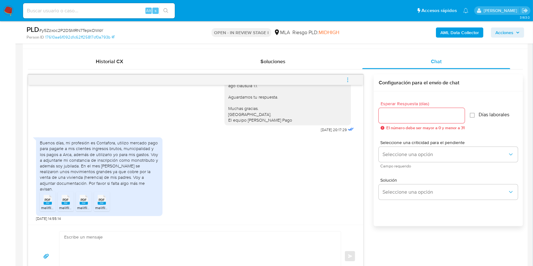
drag, startPoint x: 532, startPoint y: 105, endPoint x: 535, endPoint y: 111, distance: 7.1
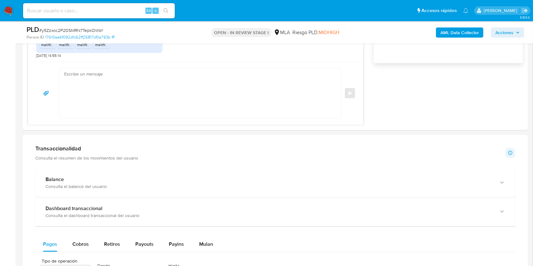
scroll to position [377, 0]
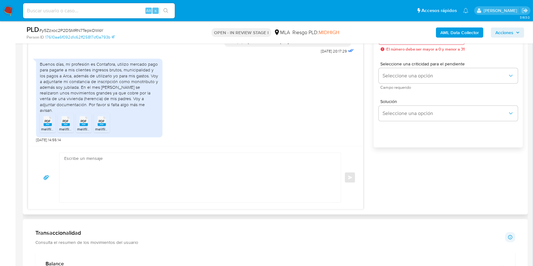
click at [174, 168] on textarea at bounding box center [198, 178] width 269 height 50
paste textarea "Hola [PERSON_NAME], Muchas gracias por la respuesta. Te confirmamos la recepció…"
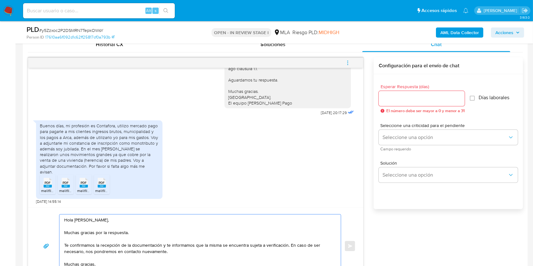
scroll to position [306, 0]
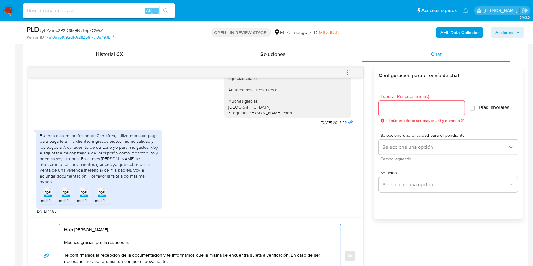
type textarea "Hola [PERSON_NAME], Muchas gracias por la respuesta. Te confirmamos la recepció…"
click at [387, 104] on input "Esperar Respuesta (días)" at bounding box center [422, 108] width 86 height 8
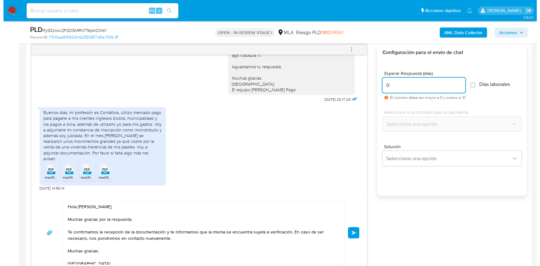
scroll to position [327, 0]
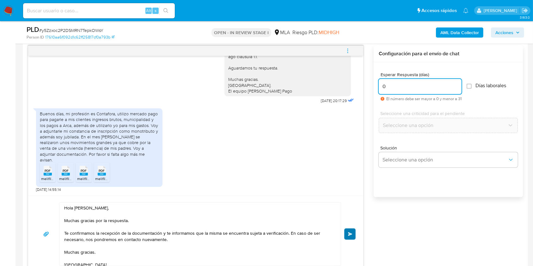
type input "0"
click at [352, 232] on button "Enviar" at bounding box center [349, 234] width 11 height 11
click at [350, 50] on icon "menu-action" at bounding box center [348, 51] width 6 height 6
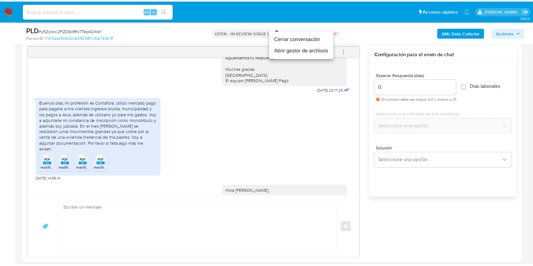
scroll to position [537, 0]
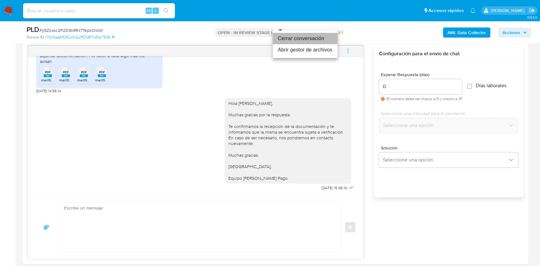
click at [308, 34] on li "Cerrar conversación" at bounding box center [304, 38] width 65 height 11
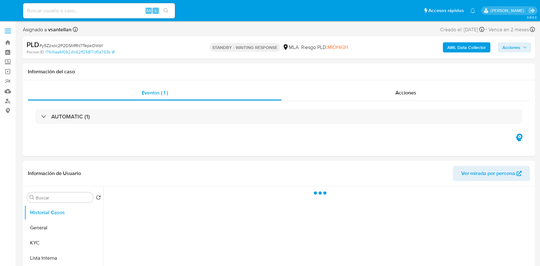
select select "10"
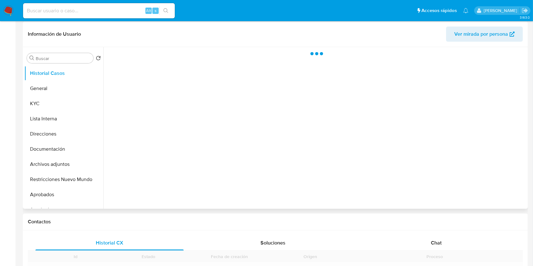
scroll to position [168, 0]
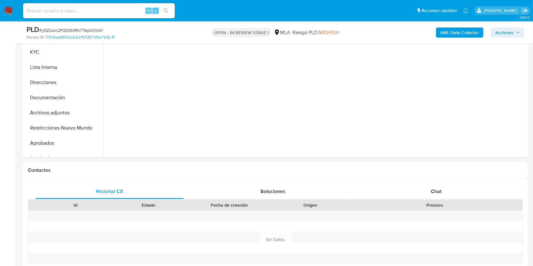
select select "10"
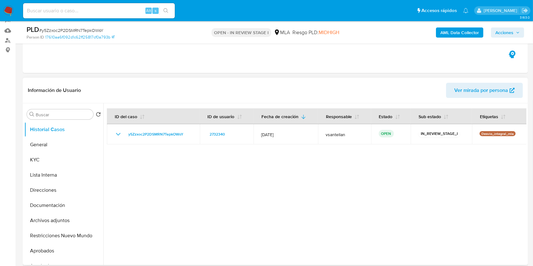
scroll to position [42, 0]
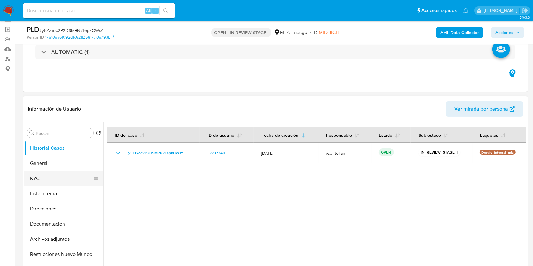
click at [50, 179] on button "KYC" at bounding box center [61, 178] width 74 height 15
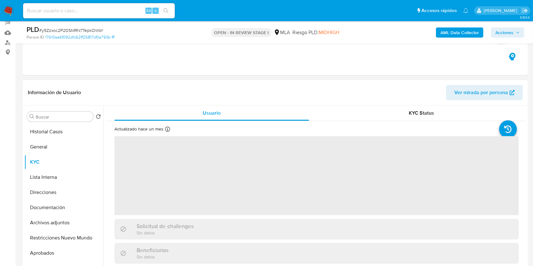
scroll to position [84, 0]
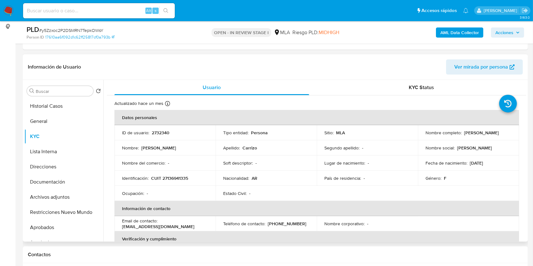
drag, startPoint x: 506, startPoint y: 133, endPoint x: 464, endPoint y: 138, distance: 42.6
click at [463, 132] on div "Nombre completo : Gladys Edith Carrizo" at bounding box center [468, 133] width 86 height 6
copy p "[PERSON_NAME]"
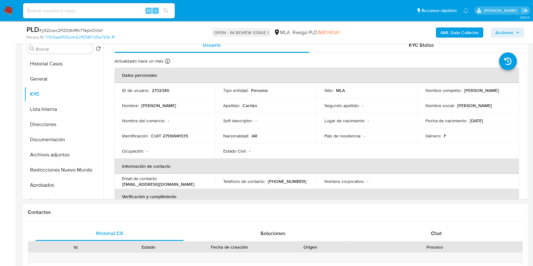
scroll to position [253, 0]
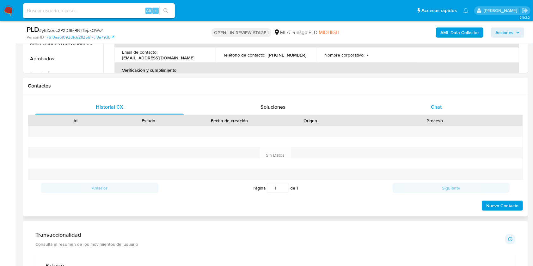
click at [475, 104] on div "Chat" at bounding box center [436, 107] width 148 height 15
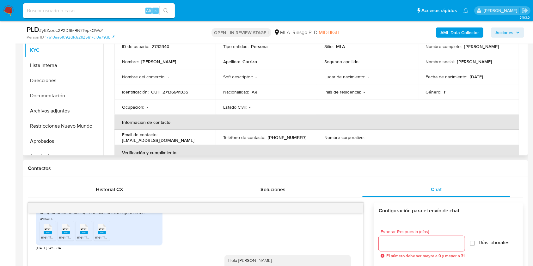
scroll to position [169, 0]
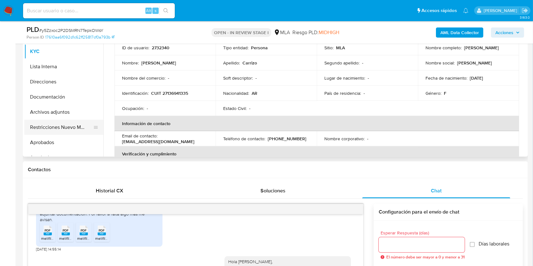
click at [47, 126] on button "Restricciones Nuevo Mundo" at bounding box center [61, 127] width 74 height 15
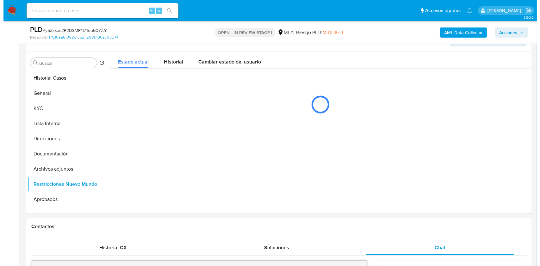
scroll to position [109, 0]
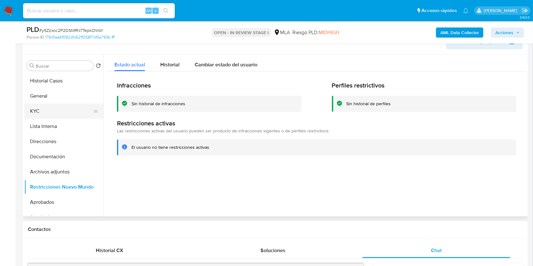
click at [61, 110] on button "KYC" at bounding box center [61, 111] width 74 height 15
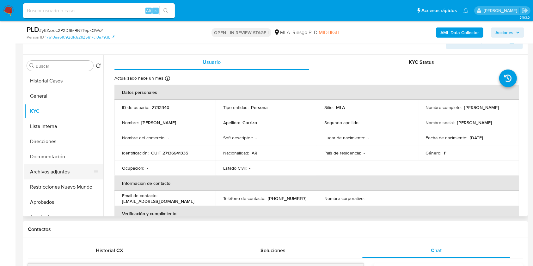
click at [56, 175] on button "Archivos adjuntos" at bounding box center [61, 171] width 74 height 15
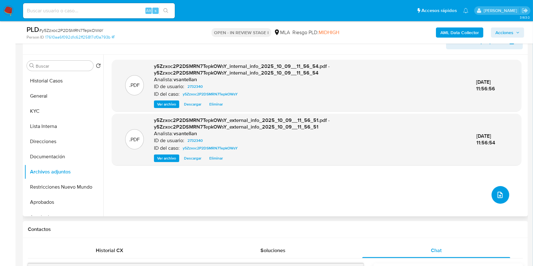
click at [498, 193] on icon "upload-file" at bounding box center [500, 195] width 8 height 8
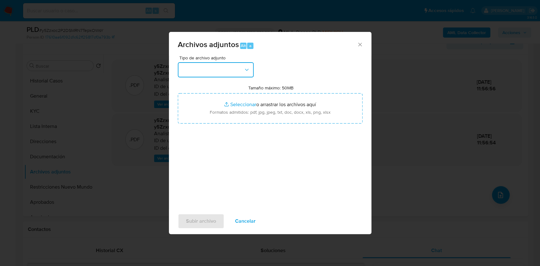
click at [234, 72] on button "button" at bounding box center [216, 69] width 76 height 15
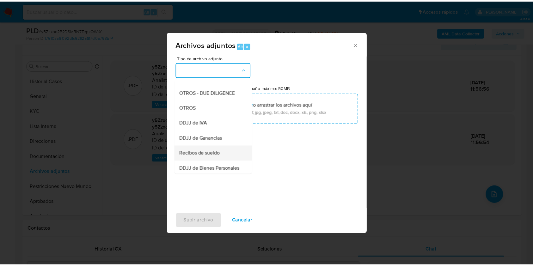
scroll to position [126, 0]
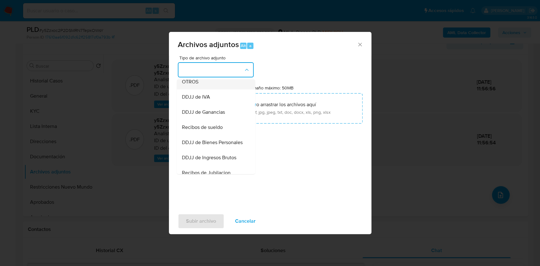
click at [198, 89] on div "OTROS" at bounding box center [213, 81] width 64 height 15
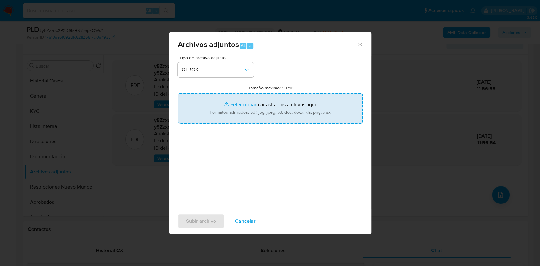
click at [248, 107] on input "Tamaño máximo: 50MB Seleccionar archivos" at bounding box center [270, 108] width 185 height 30
type input "C:\fakepath\boleto de compraventa (herencia).pdf"
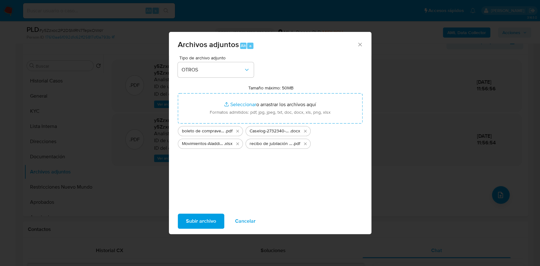
click at [193, 221] on span "Subir archivo" at bounding box center [201, 221] width 30 height 14
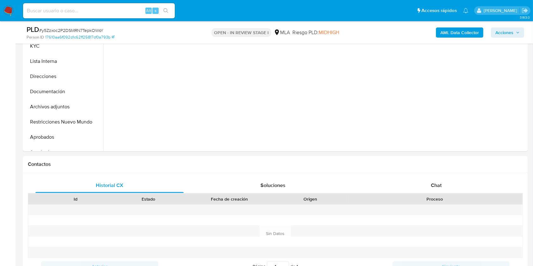
scroll to position [205, 0]
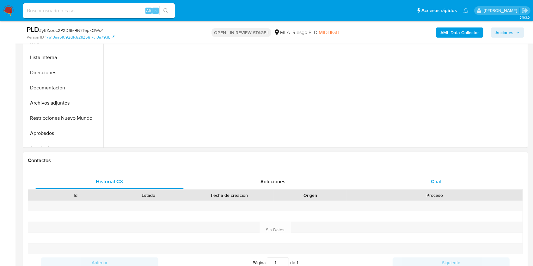
click at [460, 183] on div "Chat" at bounding box center [436, 181] width 148 height 15
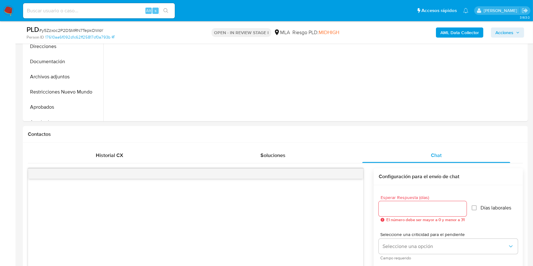
select select "10"
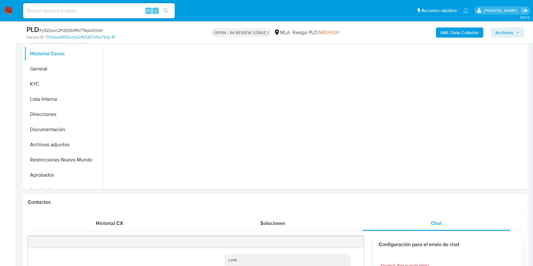
scroll to position [537, 0]
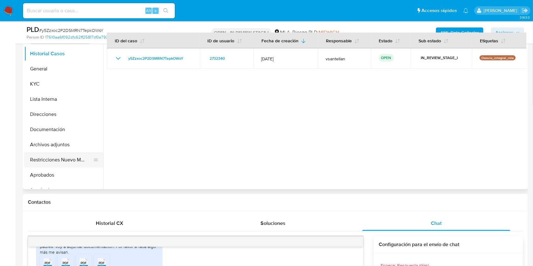
click at [41, 159] on button "Restricciones Nuevo Mundo" at bounding box center [61, 159] width 74 height 15
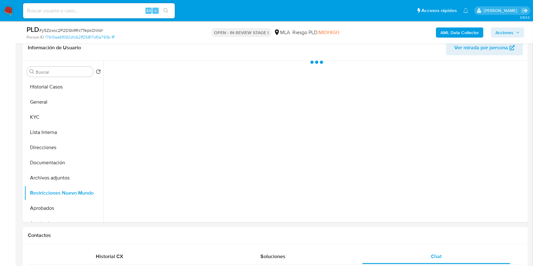
scroll to position [85, 0]
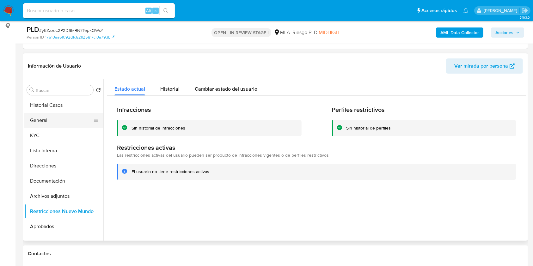
click at [54, 123] on button "General" at bounding box center [61, 120] width 74 height 15
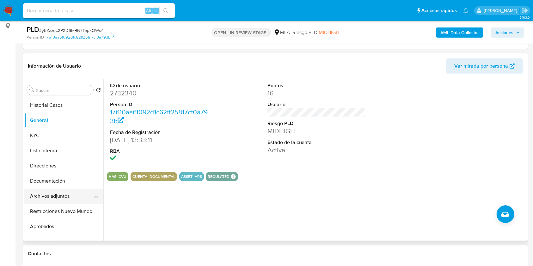
click at [67, 194] on button "Archivos adjuntos" at bounding box center [61, 196] width 74 height 15
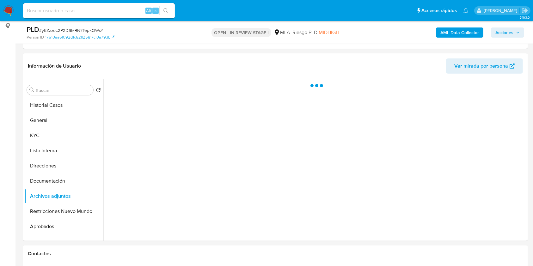
click at [503, 35] on span "Acciones" at bounding box center [504, 33] width 18 height 10
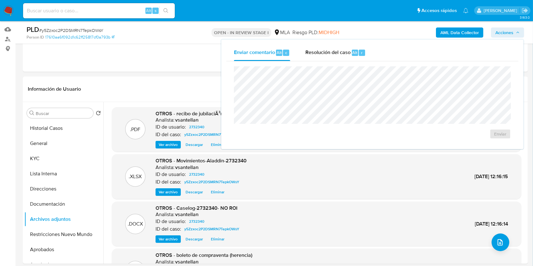
scroll to position [58, 0]
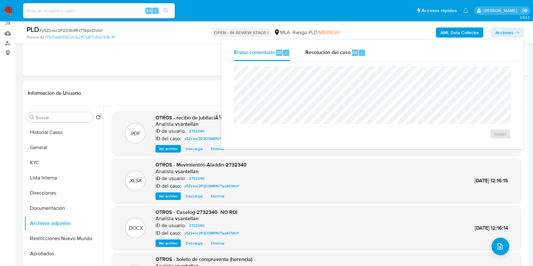
drag, startPoint x: 358, startPoint y: 46, endPoint x: 352, endPoint y: 62, distance: 16.6
click at [357, 47] on div "Resolución del caso Alt r" at bounding box center [335, 53] width 60 height 16
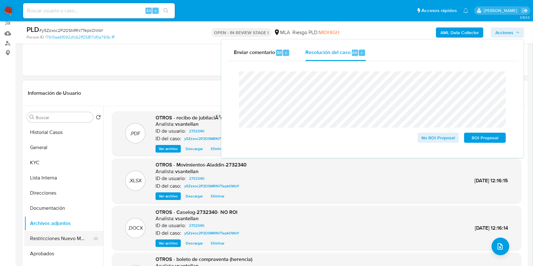
click at [53, 241] on button "Restricciones Nuevo Mundo" at bounding box center [61, 238] width 74 height 15
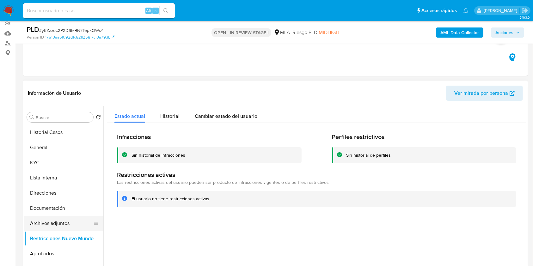
click at [58, 226] on button "Archivos adjuntos" at bounding box center [61, 223] width 74 height 15
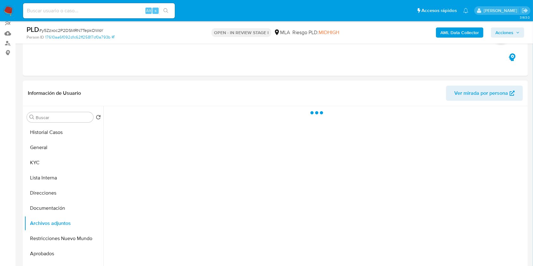
drag, startPoint x: 508, startPoint y: 34, endPoint x: 515, endPoint y: 31, distance: 7.7
click at [508, 33] on span "Acciones" at bounding box center [504, 33] width 18 height 10
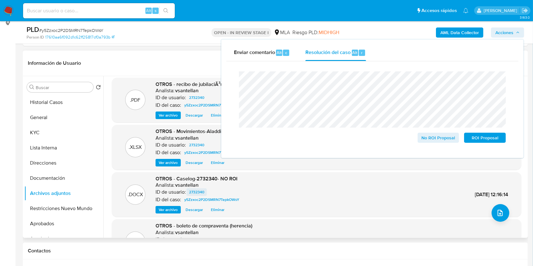
scroll to position [0, 0]
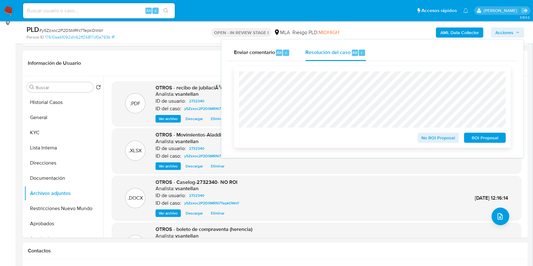
click at [430, 137] on span "No ROI Proposal" at bounding box center [438, 137] width 33 height 9
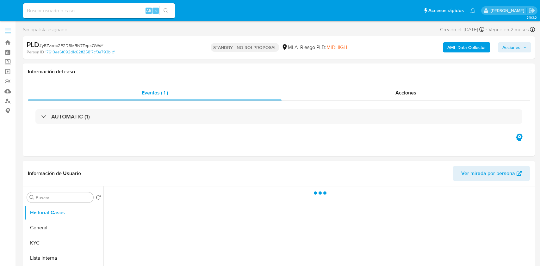
select select "10"
